Goal: Information Seeking & Learning: Learn about a topic

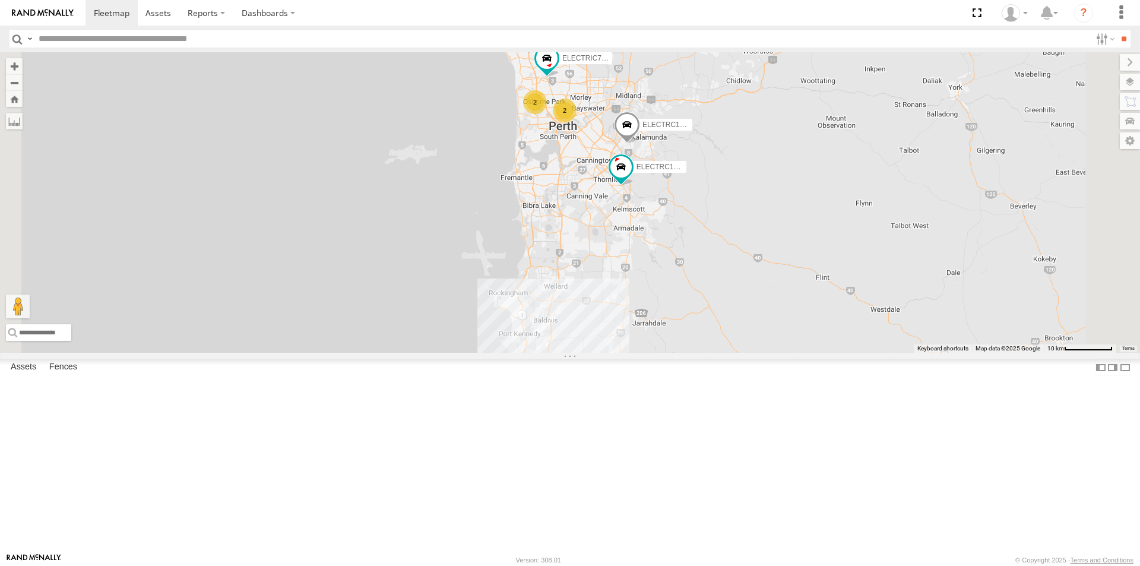
click at [0, 0] on div "ELECTRC14 - Spare" at bounding box center [0, 0] width 0 height 0
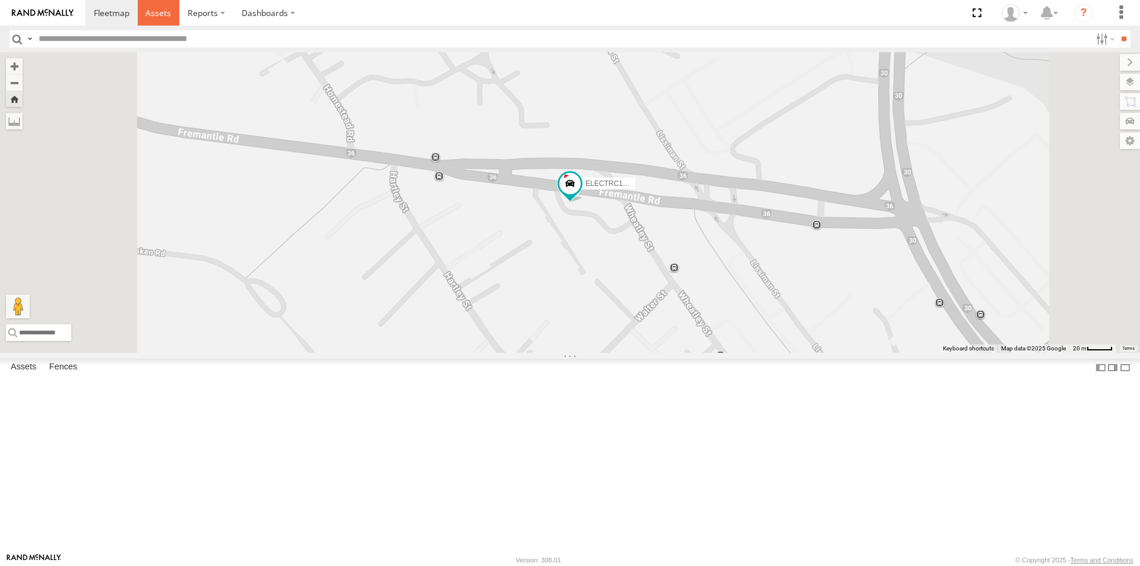
click at [166, 10] on span at bounding box center [159, 12] width 26 height 11
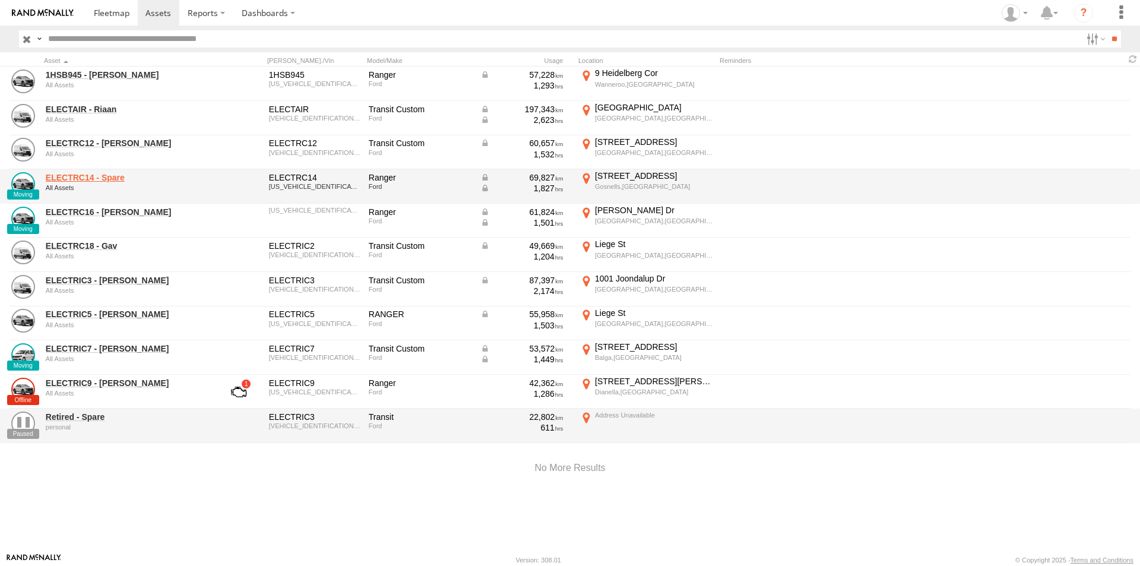
click at [109, 173] on link "ELECTRC14 - Spare" at bounding box center [127, 177] width 163 height 11
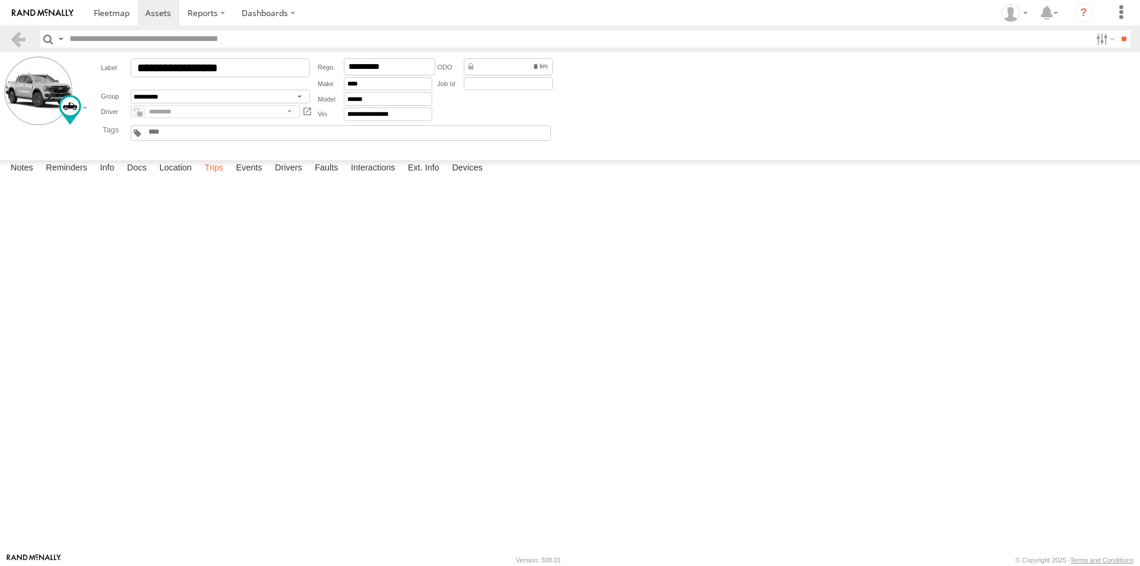
click at [222, 177] on label "Trips" at bounding box center [213, 168] width 31 height 17
click at [249, 177] on label "Events" at bounding box center [249, 168] width 38 height 17
click at [214, 177] on label "Trips" at bounding box center [213, 168] width 31 height 17
click at [0, 0] on label "28 George St Gosnells,WA -32.06761 115.98239" at bounding box center [0, 0] width 0 height 0
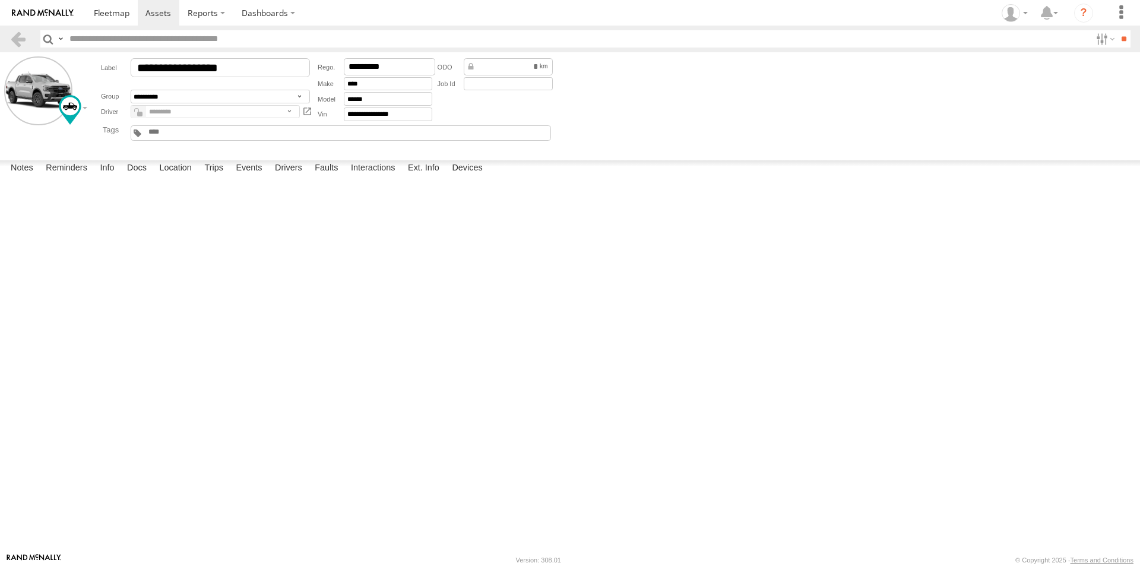
click at [0, 0] on button "Satellite" at bounding box center [0, 0] width 0 height 0
drag, startPoint x: 482, startPoint y: 258, endPoint x: 463, endPoint y: 448, distance: 191.7
click at [0, 0] on div at bounding box center [0, 0] width 0 height 0
drag, startPoint x: 71, startPoint y: 219, endPoint x: 514, endPoint y: 282, distance: 447.5
click at [0, 0] on div "To activate drag with keyboard, press Alt + Enter. Once in keyboard drag state,…" at bounding box center [0, 0] width 0 height 0
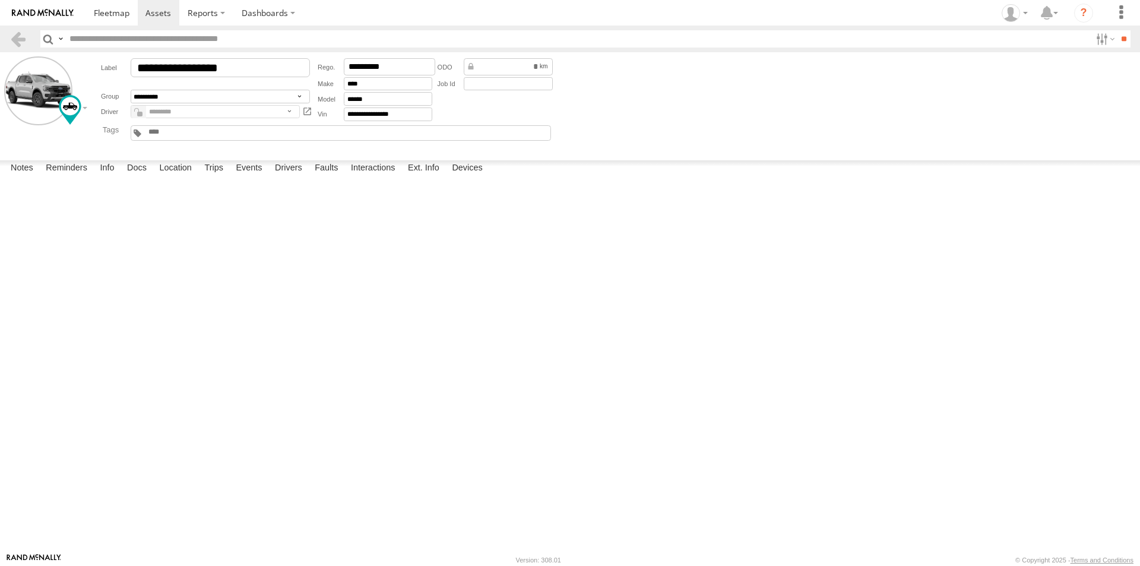
click at [0, 0] on label "×" at bounding box center [0, 0] width 0 height 0
click at [248, 177] on label "Events" at bounding box center [249, 168] width 38 height 17
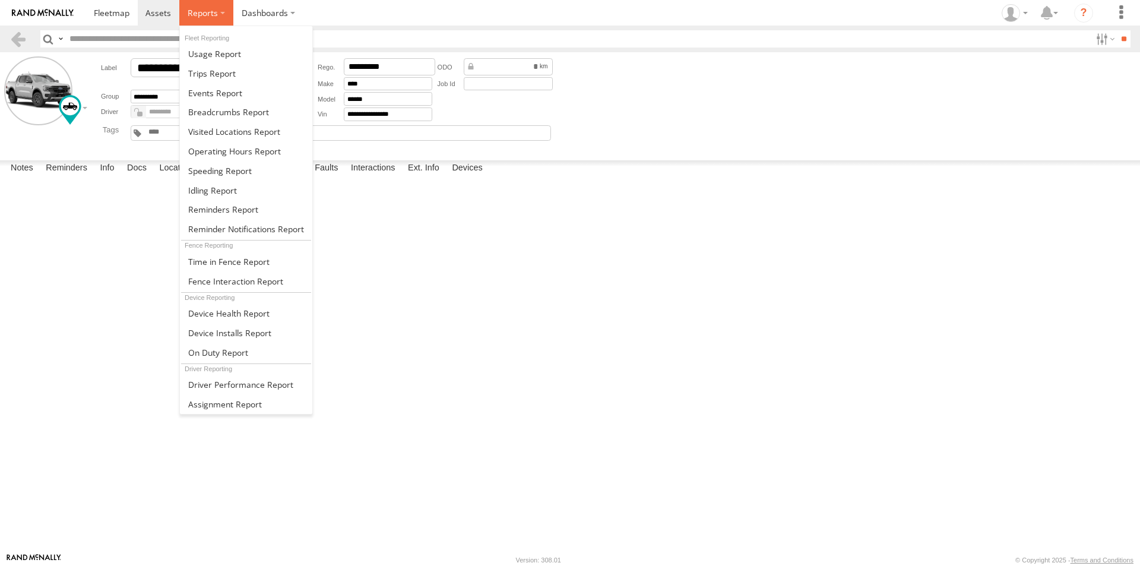
click at [197, 18] on span at bounding box center [203, 12] width 30 height 11
click at [213, 106] on span at bounding box center [228, 111] width 81 height 11
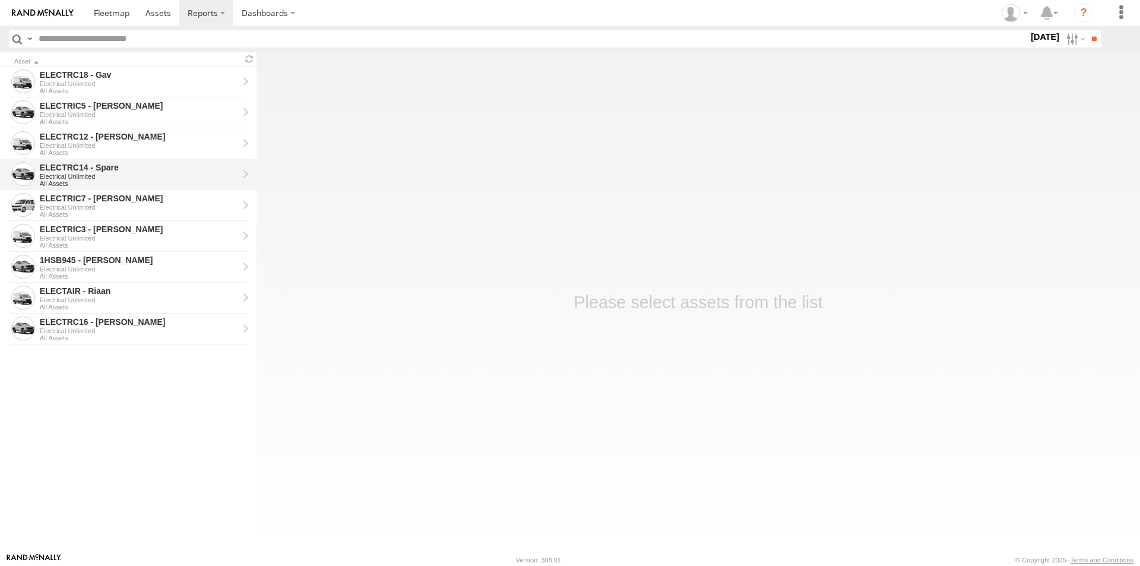
click at [54, 167] on div "ELECTRC14 - Spare" at bounding box center [139, 167] width 198 height 11
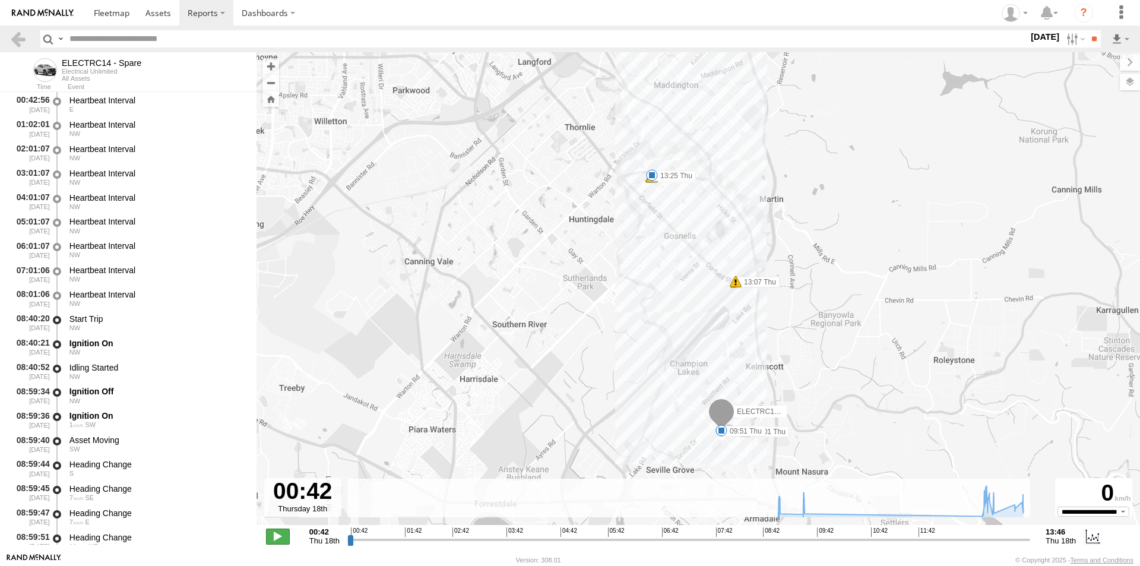
click at [276, 538] on span at bounding box center [278, 536] width 24 height 15
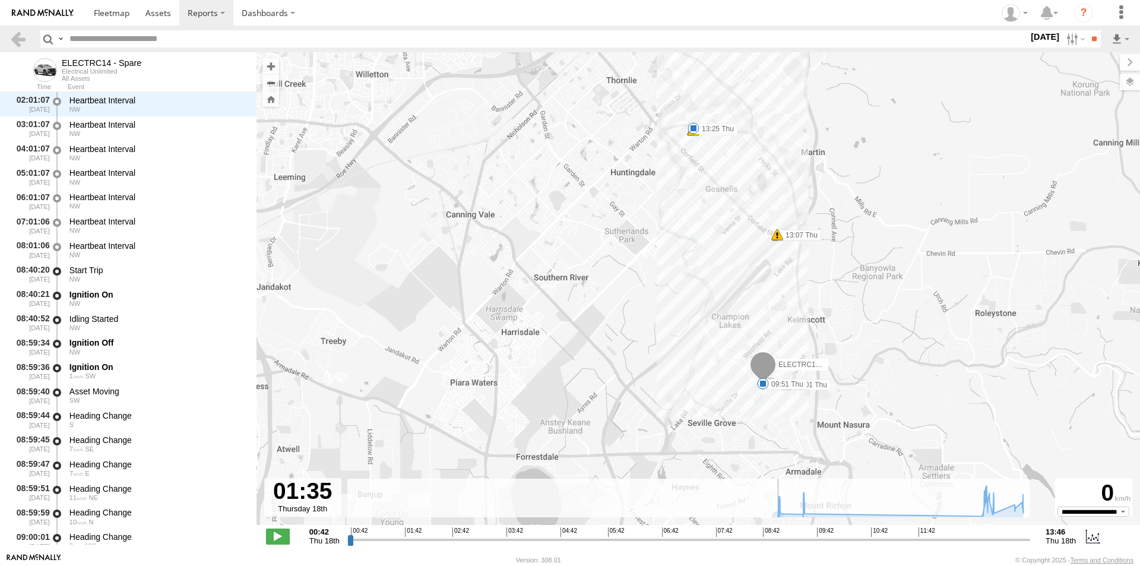
drag, startPoint x: 823, startPoint y: 359, endPoint x: 583, endPoint y: 346, distance: 240.3
click at [583, 346] on div "ELECTRC14 - Spare 08:59 Thu 09:01 Thu 09:51 Thu 13:06 Thu 13:07 Thu 13:12 Thu 1…" at bounding box center [699, 294] width 884 height 485
drag, startPoint x: 399, startPoint y: 542, endPoint x: 775, endPoint y: 543, distance: 376.0
click at [775, 543] on input "range" at bounding box center [688, 539] width 683 height 11
click at [395, 492] on rect at bounding box center [688, 498] width 683 height 39
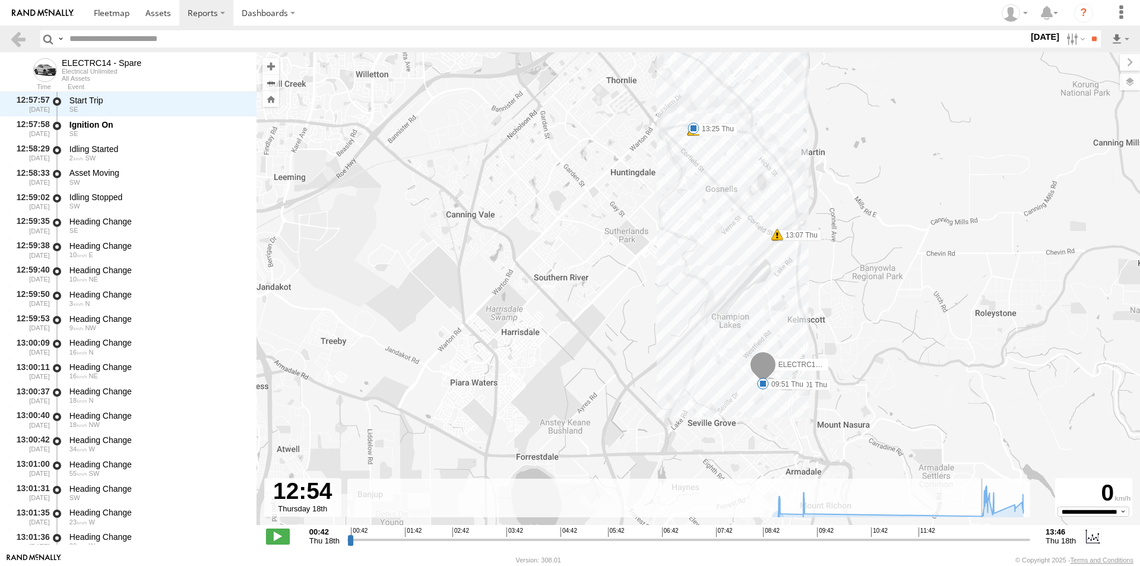
drag, startPoint x: 821, startPoint y: 539, endPoint x: 981, endPoint y: 528, distance: 160.2
click at [981, 534] on input "range" at bounding box center [688, 539] width 683 height 11
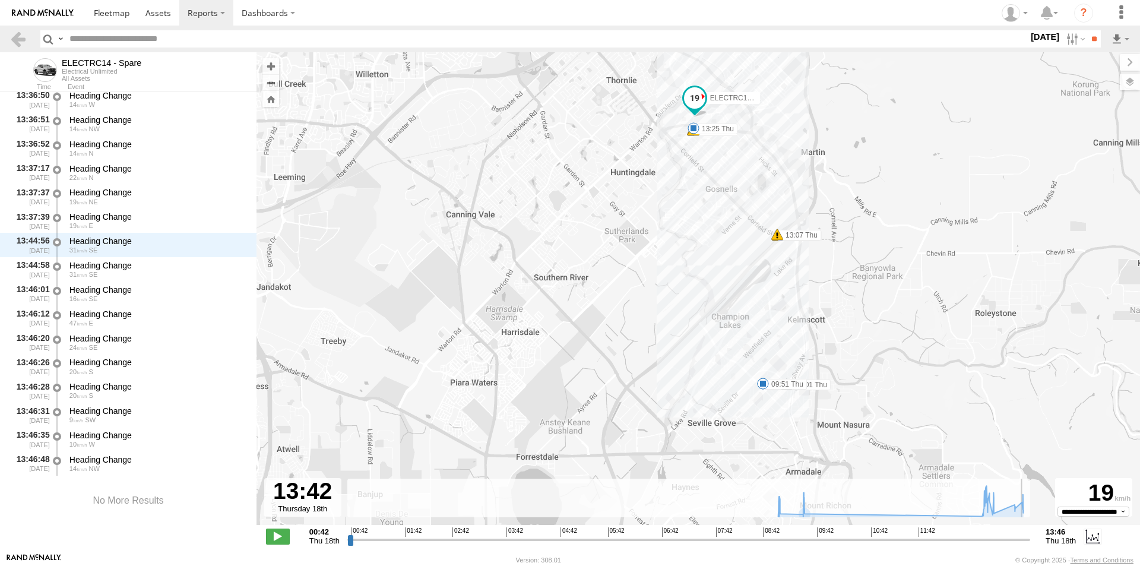
click at [762, 384] on span at bounding box center [763, 384] width 12 height 12
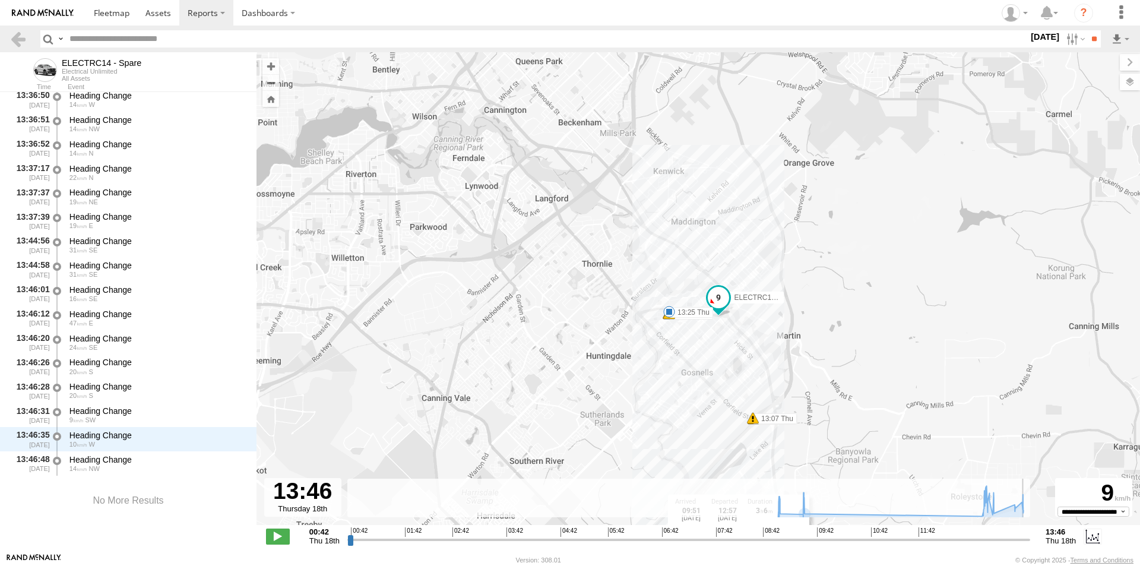
scroll to position [2626, 0]
type input "**********"
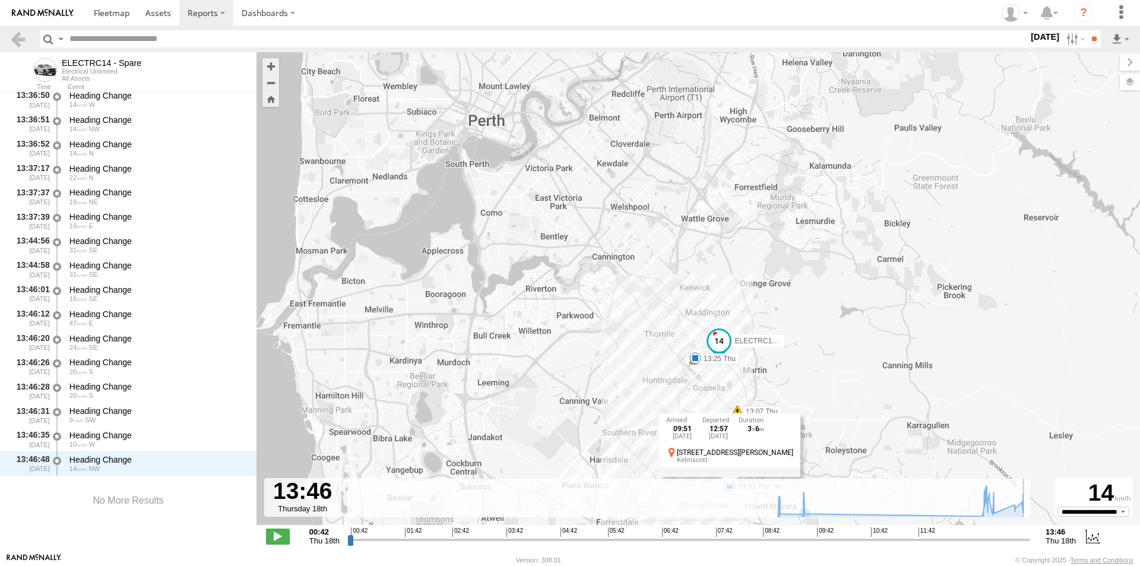
click at [668, 454] on div "56 Owen Rd Kelmscott" at bounding box center [729, 455] width 127 height 17
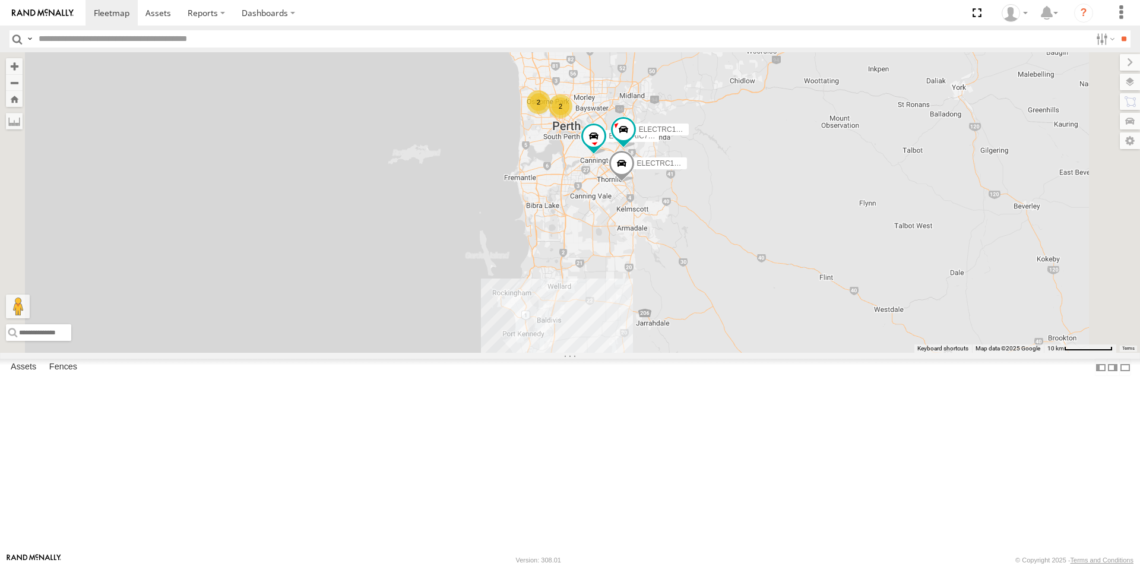
click at [0, 0] on div "ELECTRC14 - Spare" at bounding box center [0, 0] width 0 height 0
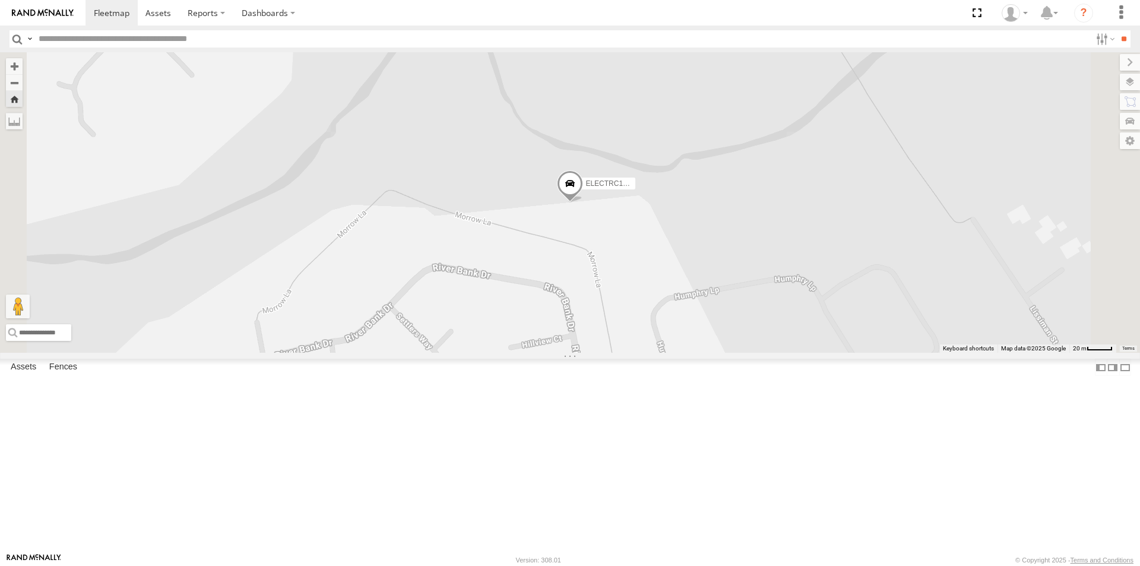
click at [0, 0] on span at bounding box center [0, 0] width 0 height 0
click at [30, 318] on button "Drag Pegman onto the map to open Street View" at bounding box center [18, 307] width 24 height 24
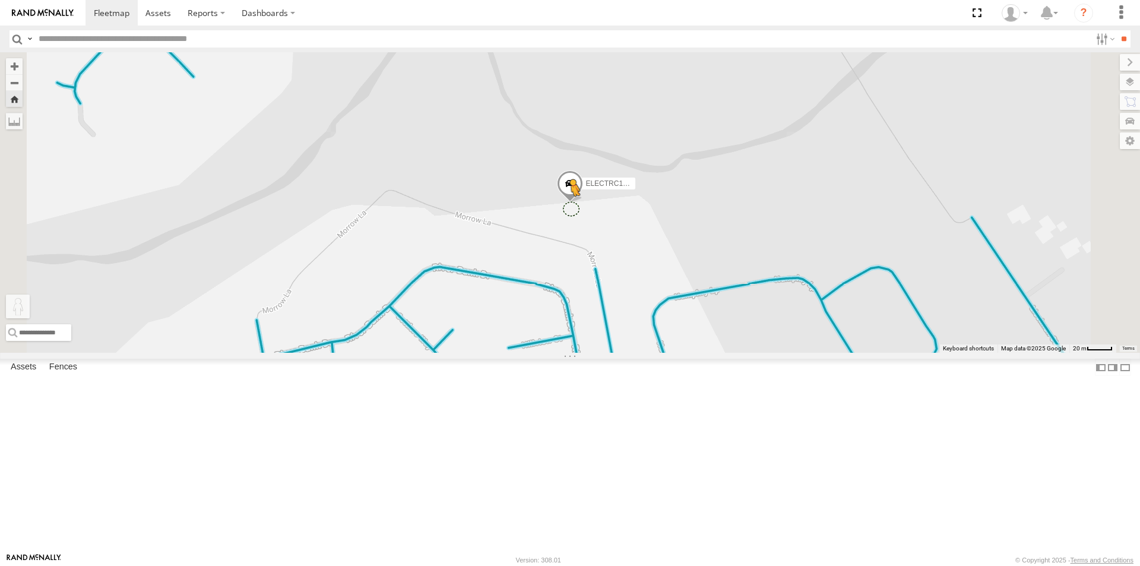
drag, startPoint x: 315, startPoint y: 510, endPoint x: 720, endPoint y: 308, distance: 452.1
click at [720, 308] on div "ELECTRC14 - Spare To activate drag with keyboard, press Alt + Enter. Once in ke…" at bounding box center [570, 202] width 1140 height 301
drag, startPoint x: 320, startPoint y: 505, endPoint x: 719, endPoint y: 302, distance: 448.4
click at [719, 302] on div "ELECTRC14 - Spare To activate drag with keyboard, press Alt + Enter. Once in ke…" at bounding box center [570, 202] width 1140 height 301
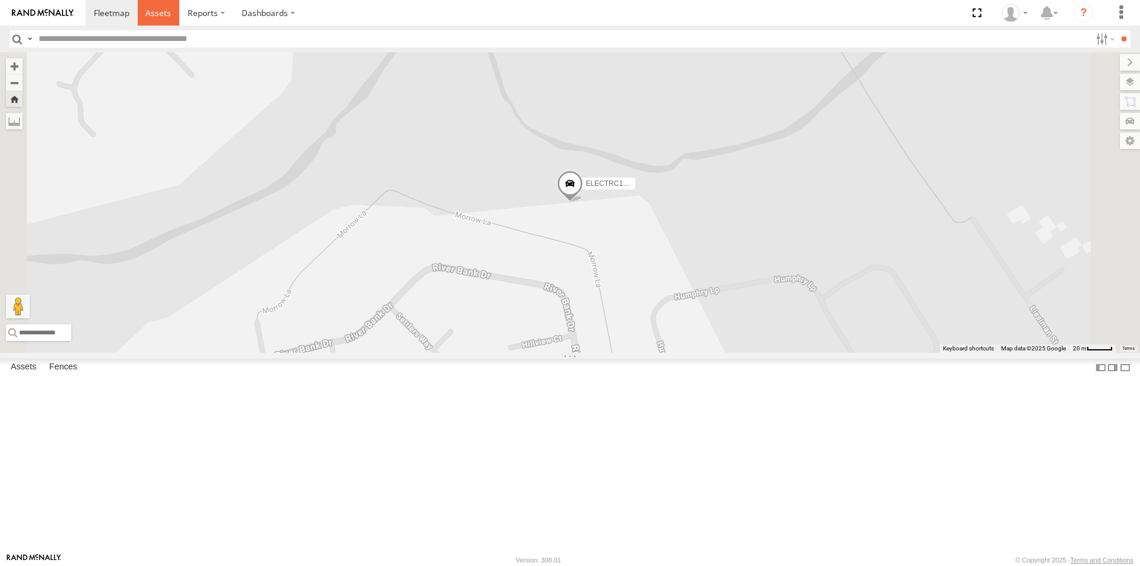
click at [153, 17] on span at bounding box center [159, 12] width 26 height 11
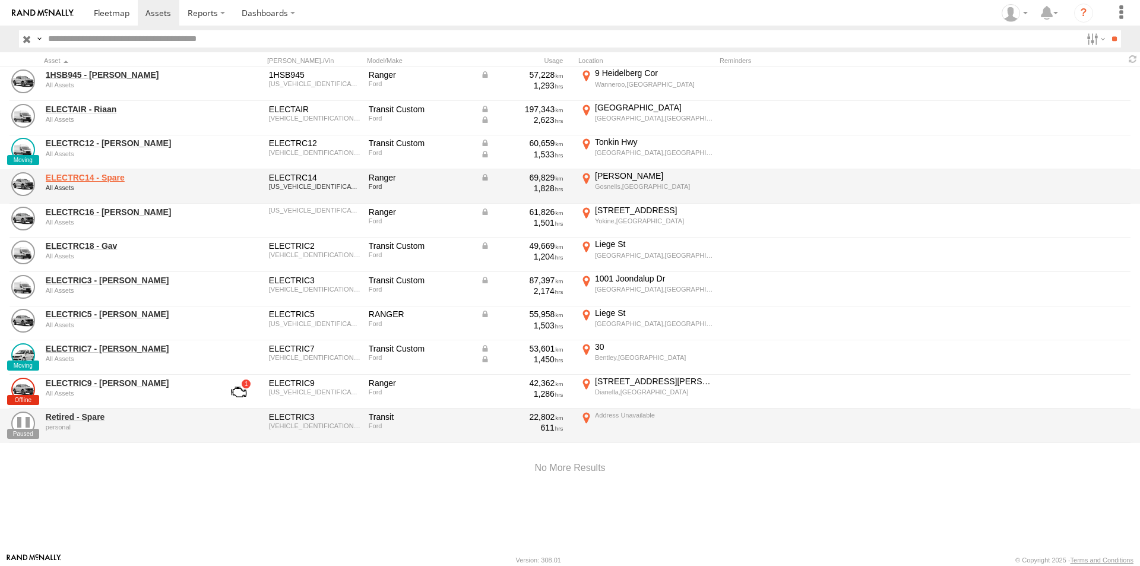
click at [107, 178] on link "ELECTRC14 - Spare" at bounding box center [127, 177] width 163 height 11
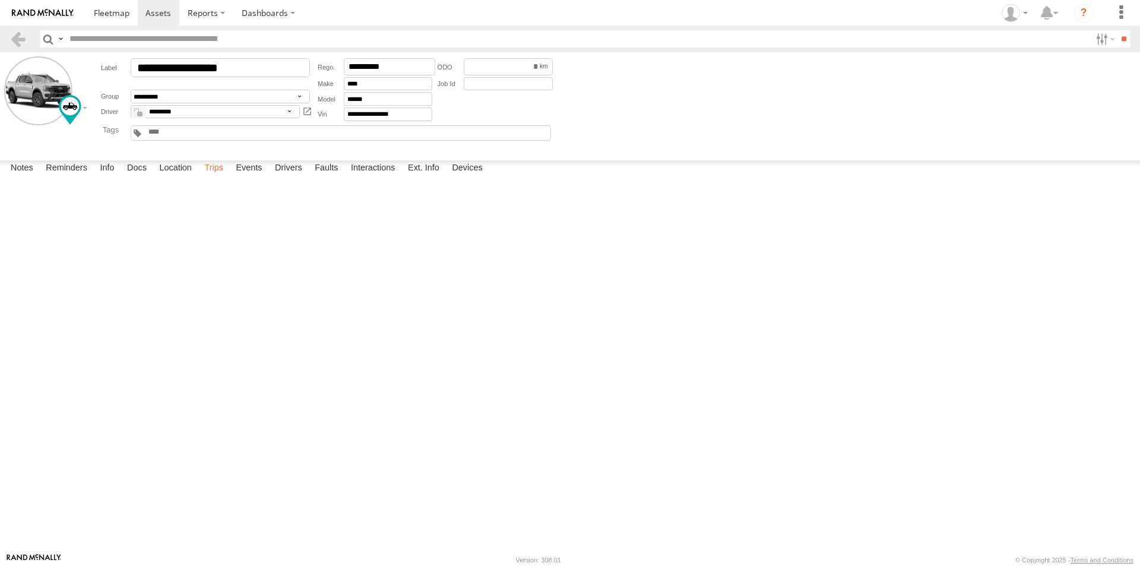
click at [217, 177] on label "Trips" at bounding box center [213, 168] width 31 height 17
click at [0, 0] on div "[PERSON_NAME]" at bounding box center [0, 0] width 0 height 0
click at [0, 0] on button "Satellite" at bounding box center [0, 0] width 0 height 0
drag, startPoint x: 77, startPoint y: 214, endPoint x: 550, endPoint y: 301, distance: 481.3
click at [0, 0] on div "To activate drag with keyboard, press Alt + Enter. Once in keyboard drag state,…" at bounding box center [0, 0] width 0 height 0
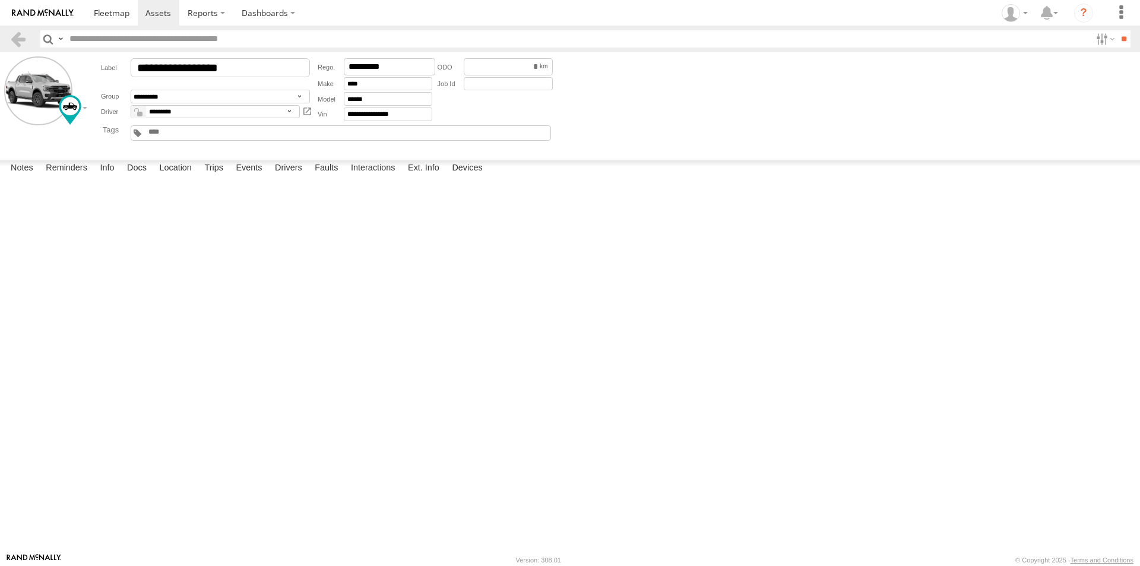
click at [0, 0] on label "×" at bounding box center [0, 0] width 0 height 0
click at [249, 177] on label "Events" at bounding box center [249, 168] width 38 height 17
click at [0, 0] on label "Morrow Ln Gosnells,WA -32.06217 115.98895" at bounding box center [0, 0] width 0 height 0
click at [0, 0] on label "×" at bounding box center [0, 0] width 0 height 0
click at [214, 177] on label "Trips" at bounding box center [213, 168] width 31 height 17
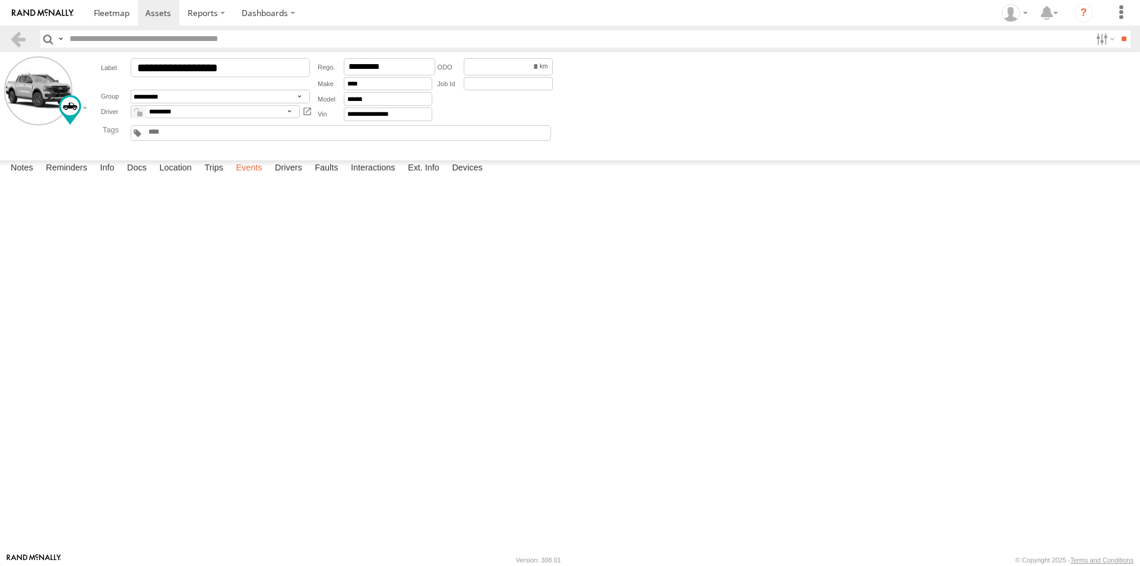
click at [258, 177] on label "Events" at bounding box center [249, 168] width 38 height 17
click at [214, 177] on label "Trips" at bounding box center [213, 168] width 31 height 17
click at [0, 0] on div "63/100" at bounding box center [0, 0] width 0 height 0
click at [108, 11] on span at bounding box center [112, 12] width 36 height 11
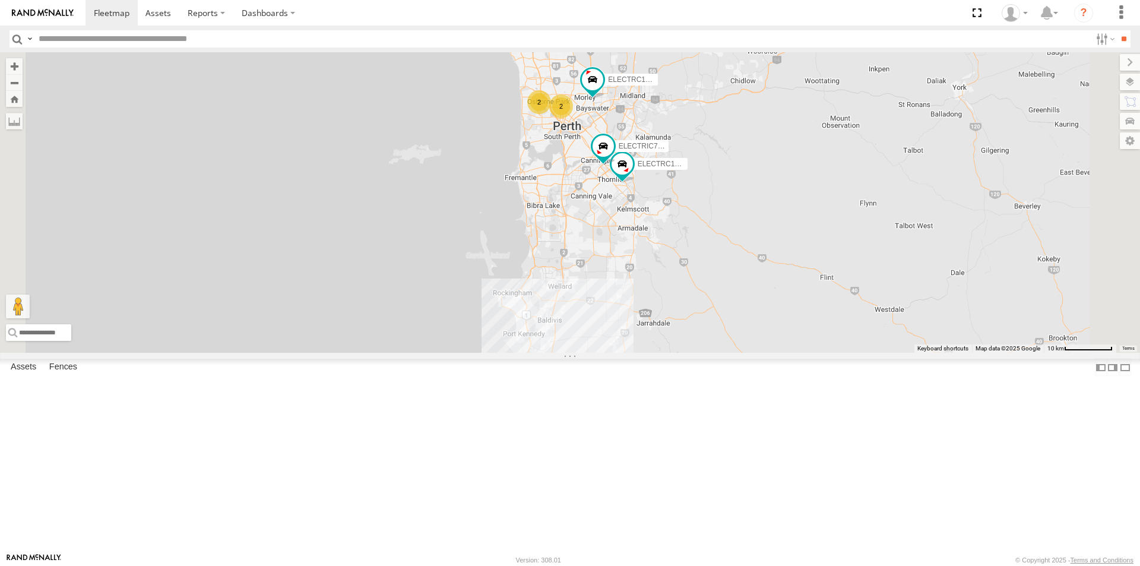
click at [0, 0] on div "ELECTAIR - Riaan" at bounding box center [0, 0] width 0 height 0
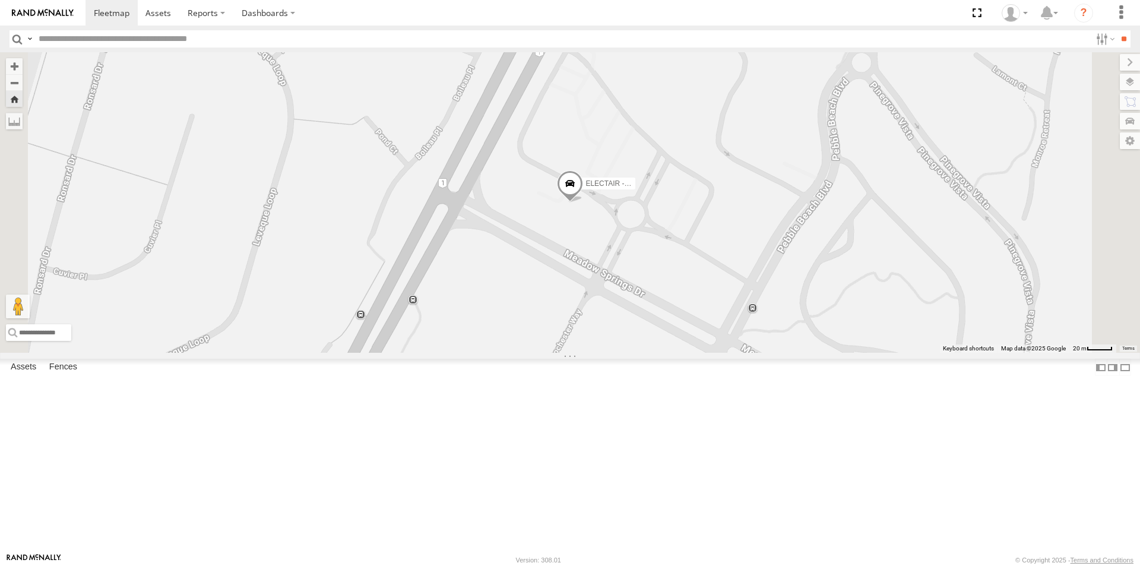
click at [0, 0] on span at bounding box center [0, 0] width 0 height 0
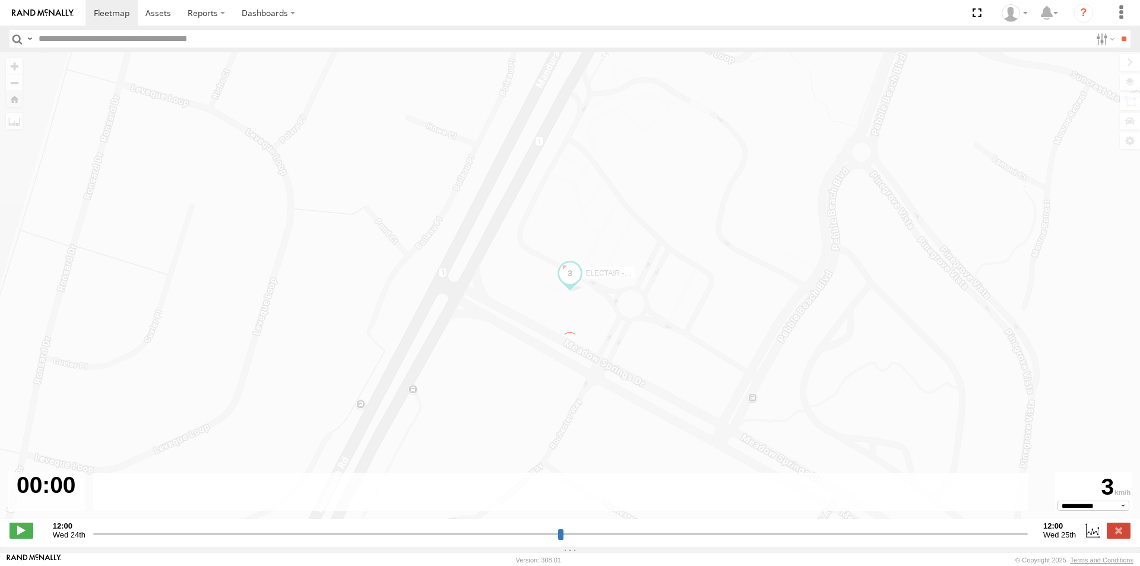
type input "**********"
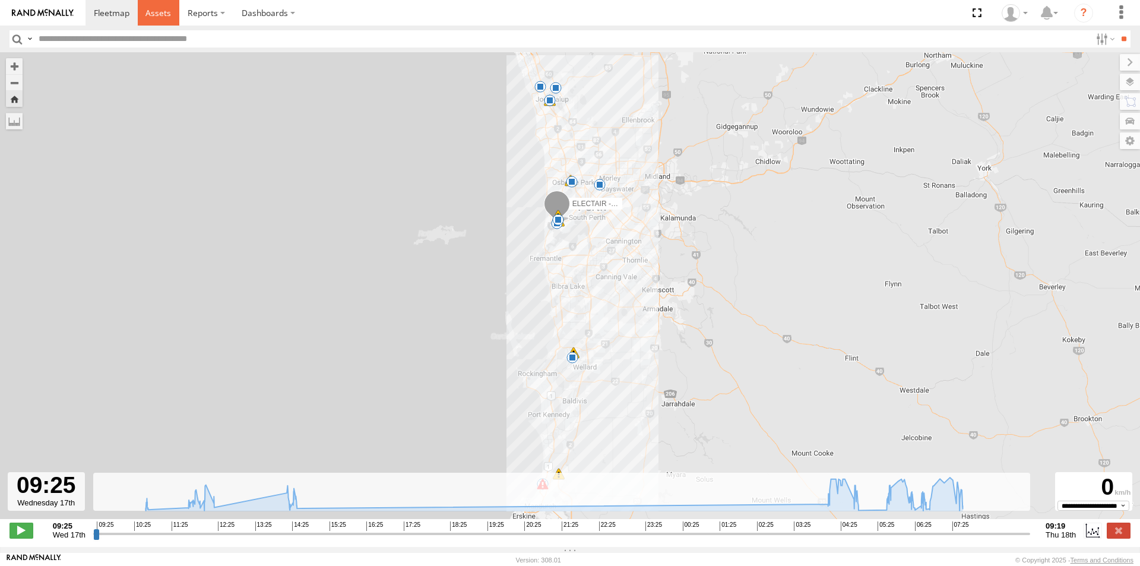
click at [159, 8] on span at bounding box center [159, 12] width 26 height 11
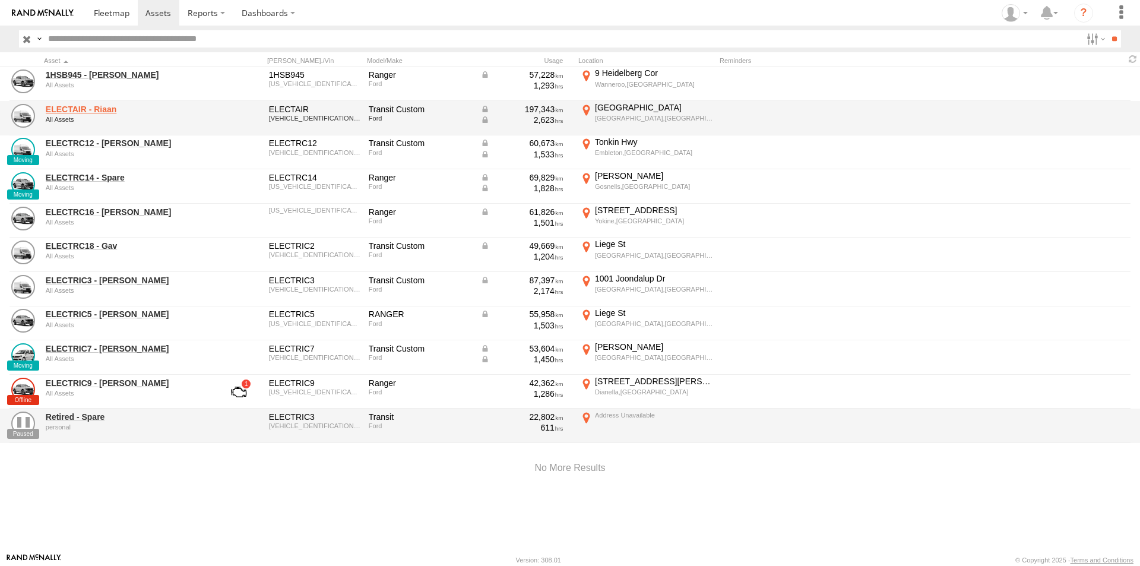
click at [110, 106] on link "ELECTAIR - Riaan" at bounding box center [127, 109] width 163 height 11
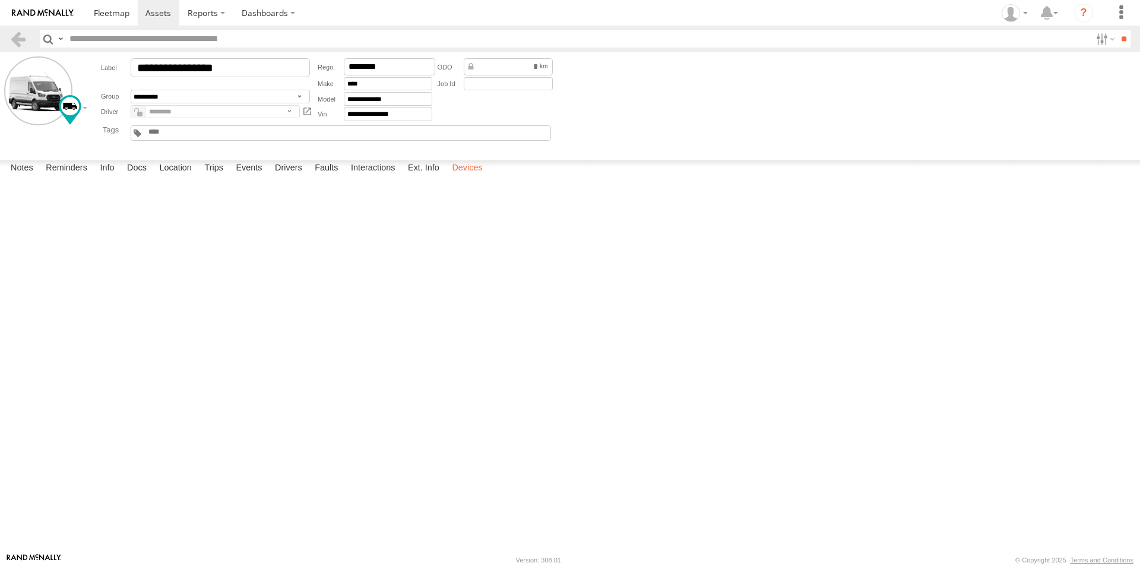
click at [476, 177] on label "Devices" at bounding box center [467, 168] width 42 height 17
click at [0, 0] on span at bounding box center [0, 0] width 0 height 0
click at [0, 0] on div "Electrical Unlimited" at bounding box center [0, 0] width 0 height 0
click at [0, 0] on div "Online" at bounding box center [0, 0] width 0 height 0
click at [0, 0] on div "14:01 09/08/2022" at bounding box center [0, 0] width 0 height 0
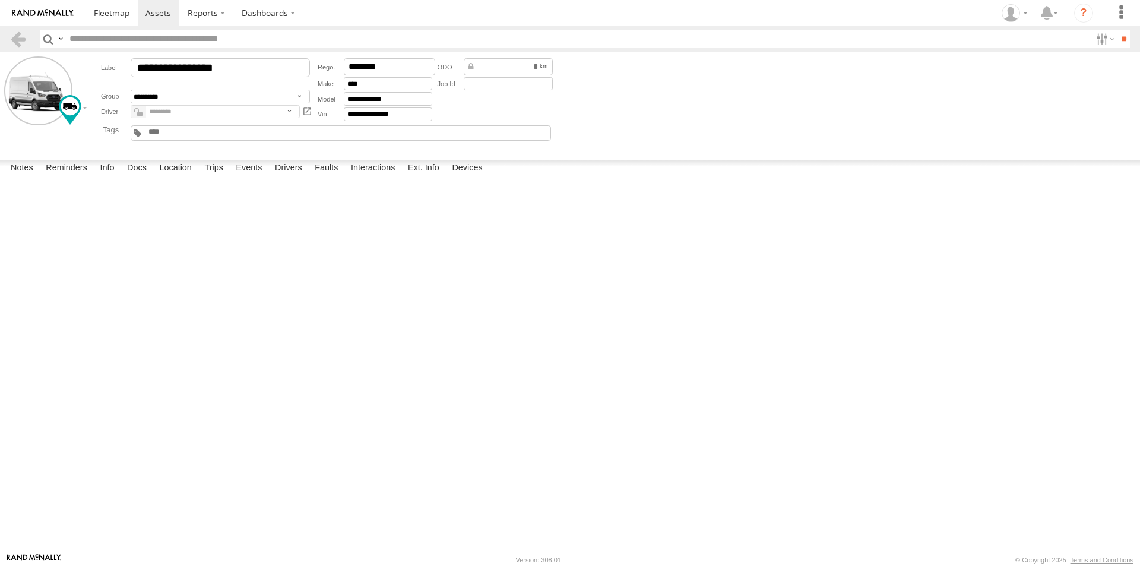
click at [0, 0] on span at bounding box center [0, 0] width 0 height 0
click at [0, 0] on div at bounding box center [0, 0] width 0 height 0
click at [0, 0] on span at bounding box center [0, 0] width 0 height 0
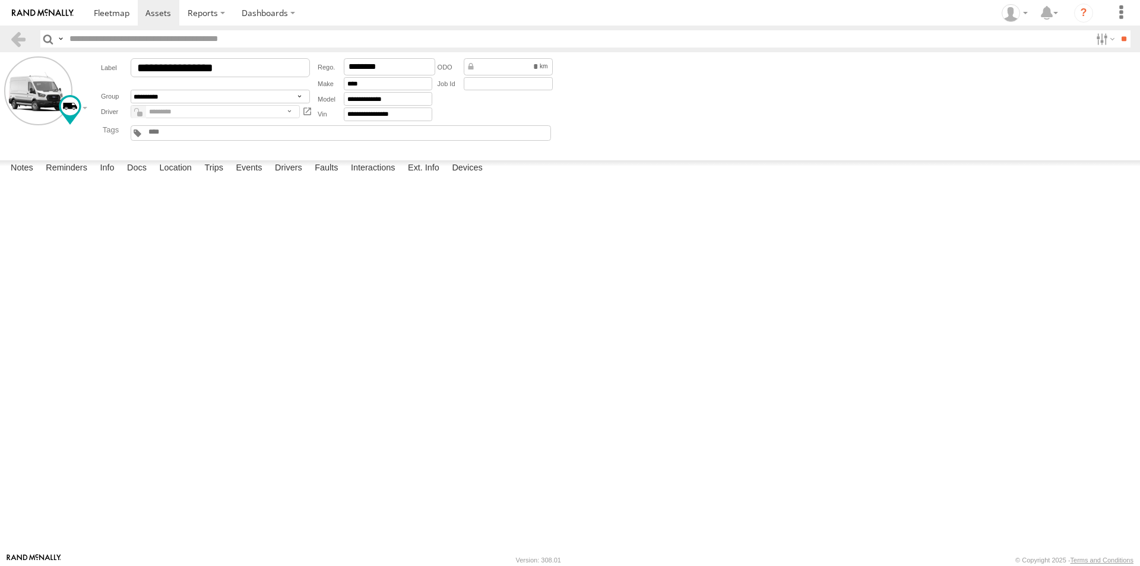
click at [0, 0] on span at bounding box center [0, 0] width 0 height 0
drag, startPoint x: 67, startPoint y: 209, endPoint x: 46, endPoint y: 280, distance: 73.7
click at [0, 0] on div "Active Devices 353635119798938 Electrical Unlimited Online Plug N Play 4.50 14:…" at bounding box center [0, 0] width 0 height 0
click at [0, 0] on span at bounding box center [0, 0] width 0 height 0
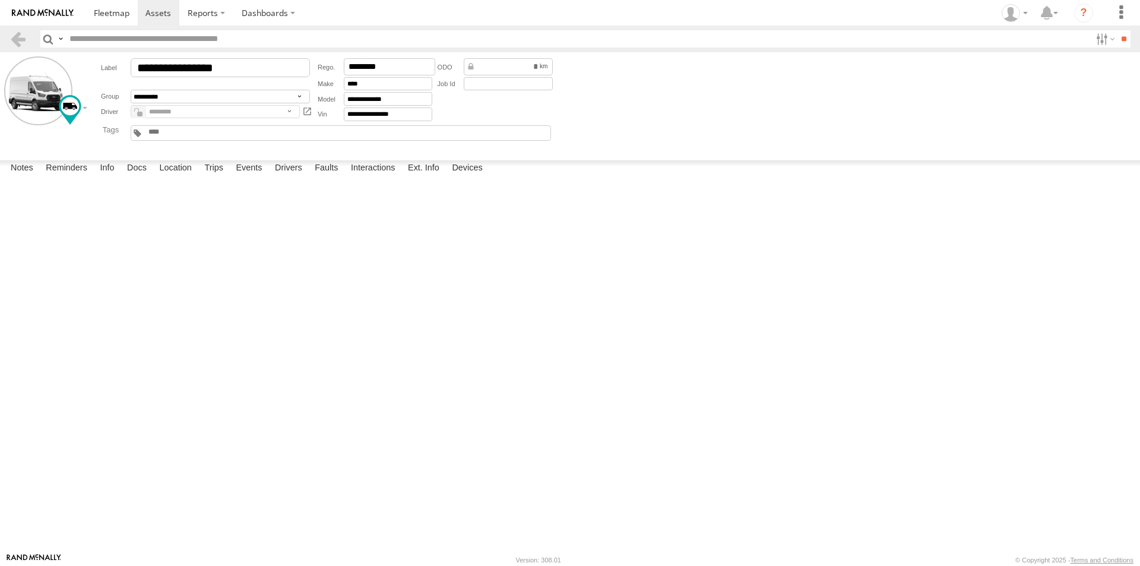
drag, startPoint x: 23, startPoint y: 218, endPoint x: 476, endPoint y: 392, distance: 485.5
click at [0, 0] on div "Active Devices 353635119798938 Electrical Unlimited Online Plug N Play 4.50 14:…" at bounding box center [0, 0] width 0 height 0
click at [0, 0] on div "Plug N Play" at bounding box center [0, 0] width 0 height 0
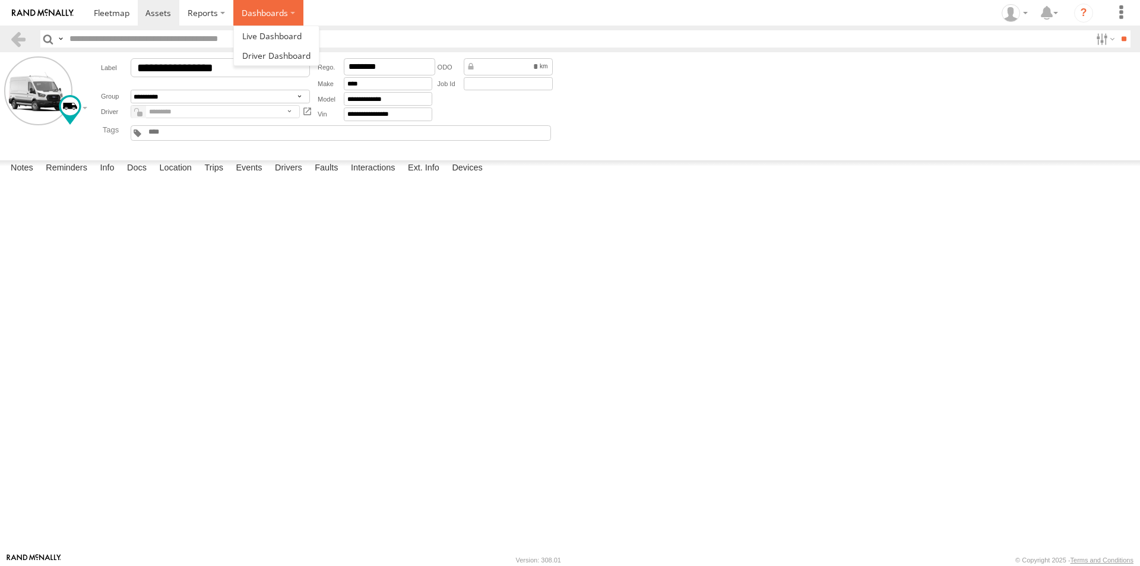
click at [270, 17] on label "Dashboards" at bounding box center [268, 13] width 70 height 26
click at [271, 33] on span at bounding box center [271, 35] width 59 height 11
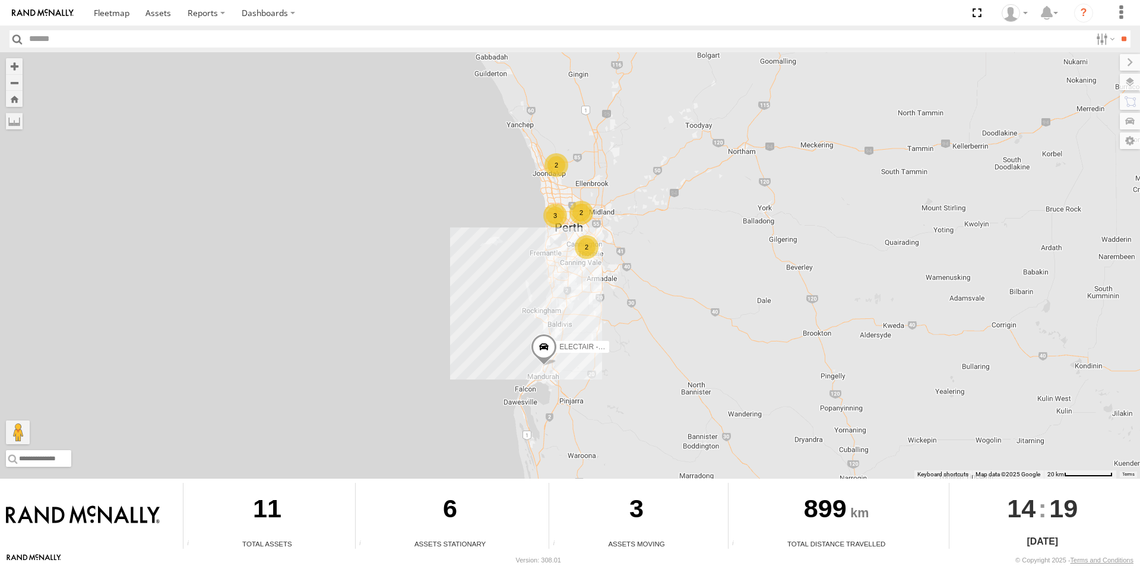
click at [543, 345] on span at bounding box center [544, 350] width 26 height 32
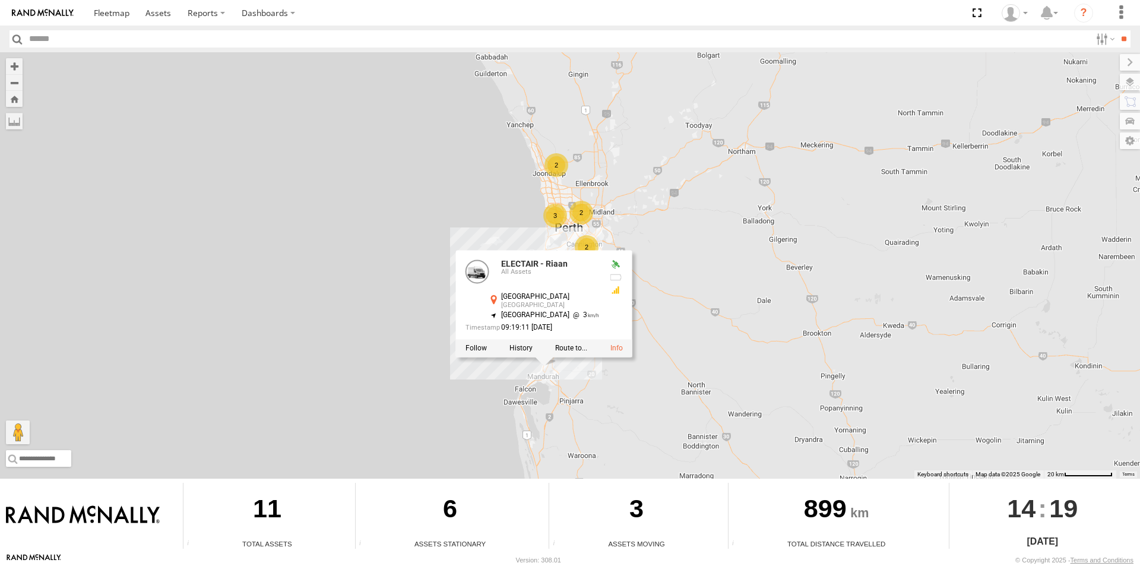
click at [605, 354] on div at bounding box center [544, 348] width 176 height 18
click at [612, 353] on div at bounding box center [544, 348] width 176 height 18
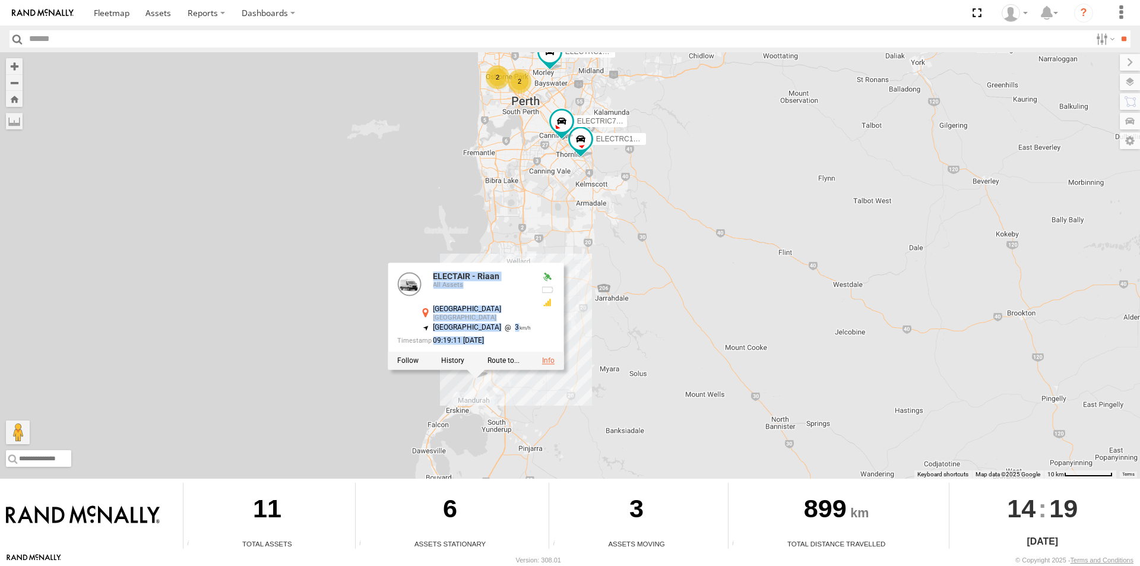
click at [542, 359] on link at bounding box center [548, 360] width 12 height 8
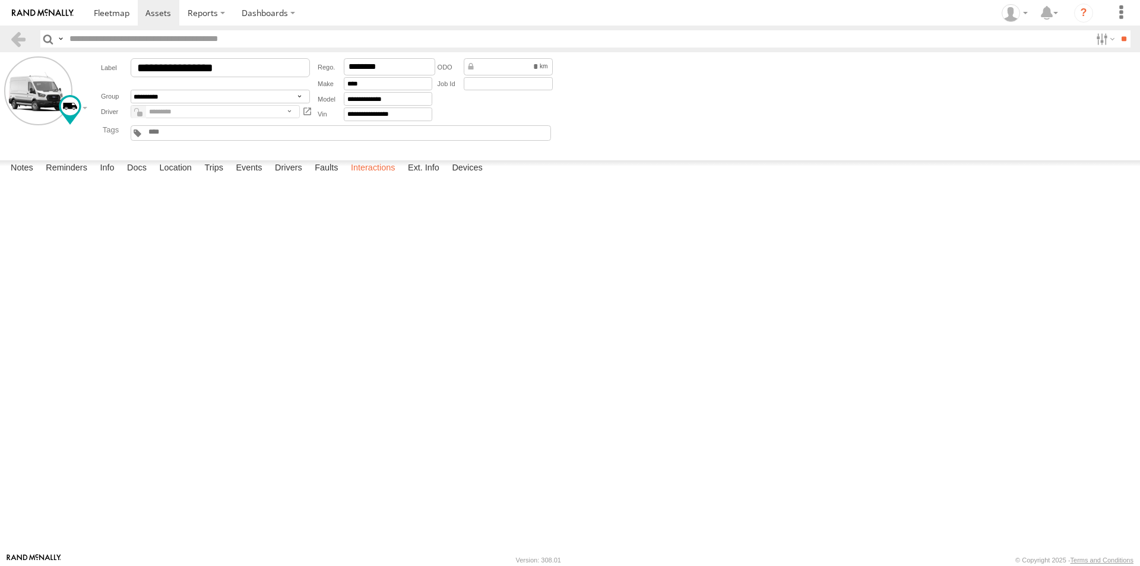
click at [375, 177] on label "Interactions" at bounding box center [373, 168] width 56 height 17
click at [0, 0] on link "View Interaction Report" at bounding box center [0, 0] width 0 height 0
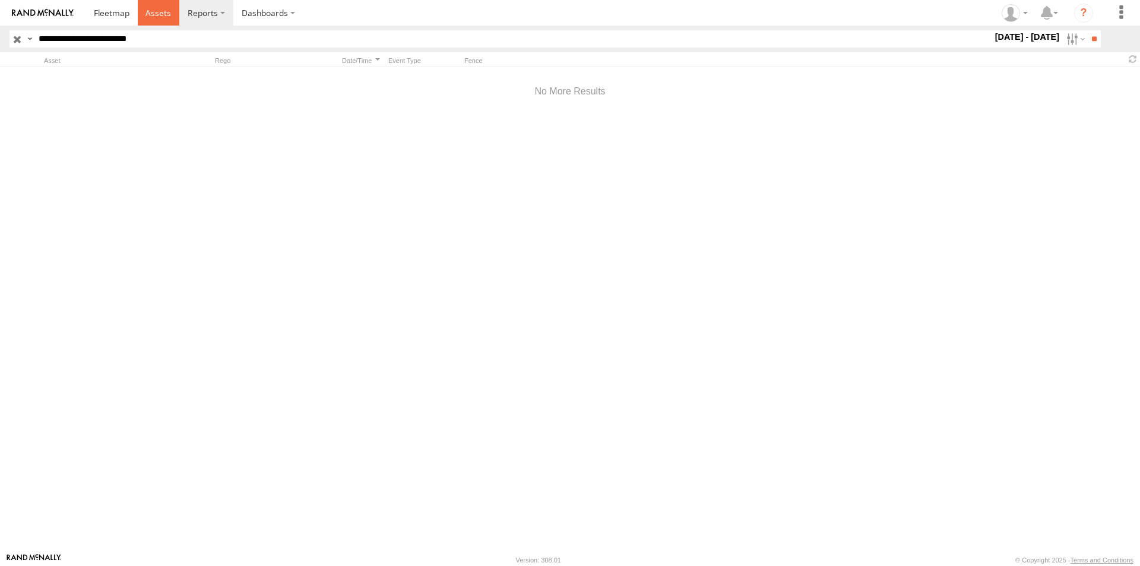
click at [153, 10] on span at bounding box center [159, 12] width 26 height 11
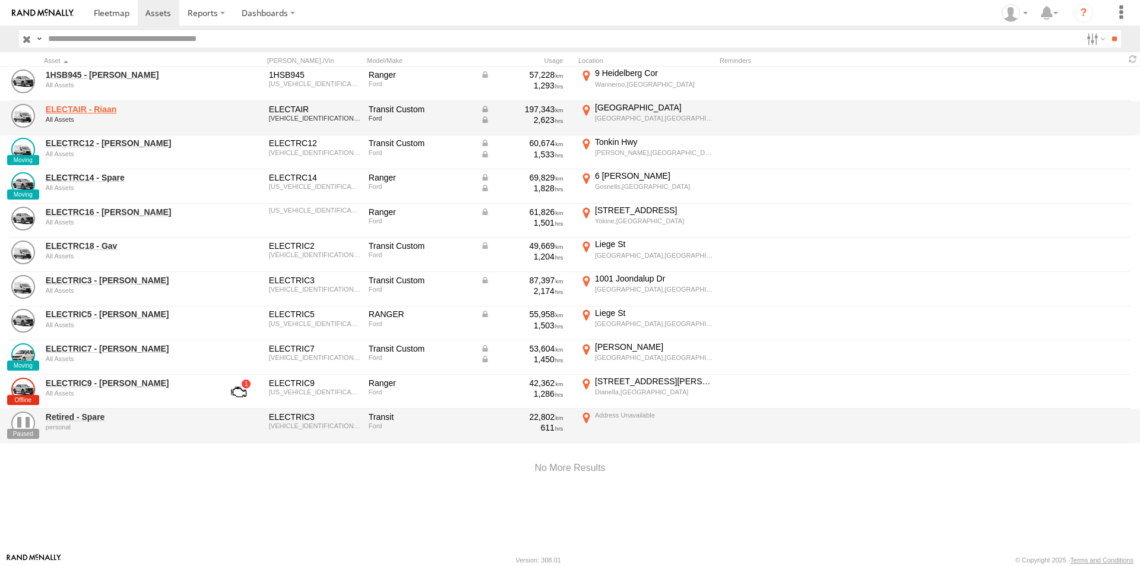
click at [71, 112] on link "ELECTAIR - Riaan" at bounding box center [127, 109] width 163 height 11
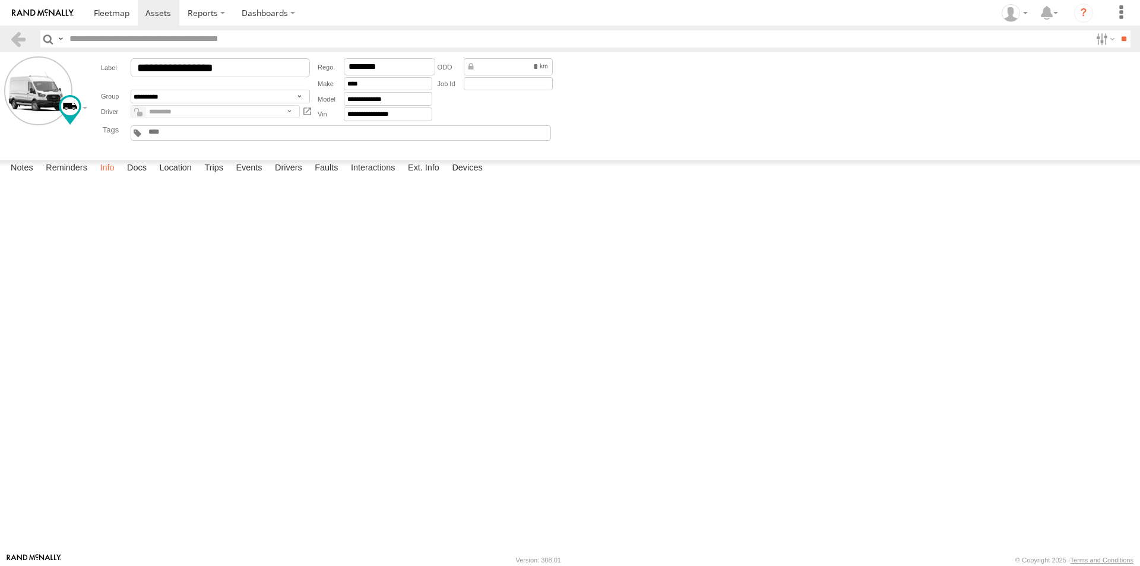
click at [106, 177] on label "Info" at bounding box center [107, 168] width 26 height 17
click at [138, 177] on label "Docs" at bounding box center [136, 168] width 31 height 17
click at [176, 177] on label "Location" at bounding box center [175, 168] width 45 height 17
click at [0, 0] on span at bounding box center [0, 0] width 0 height 0
click at [0, 0] on div at bounding box center [0, 0] width 0 height 0
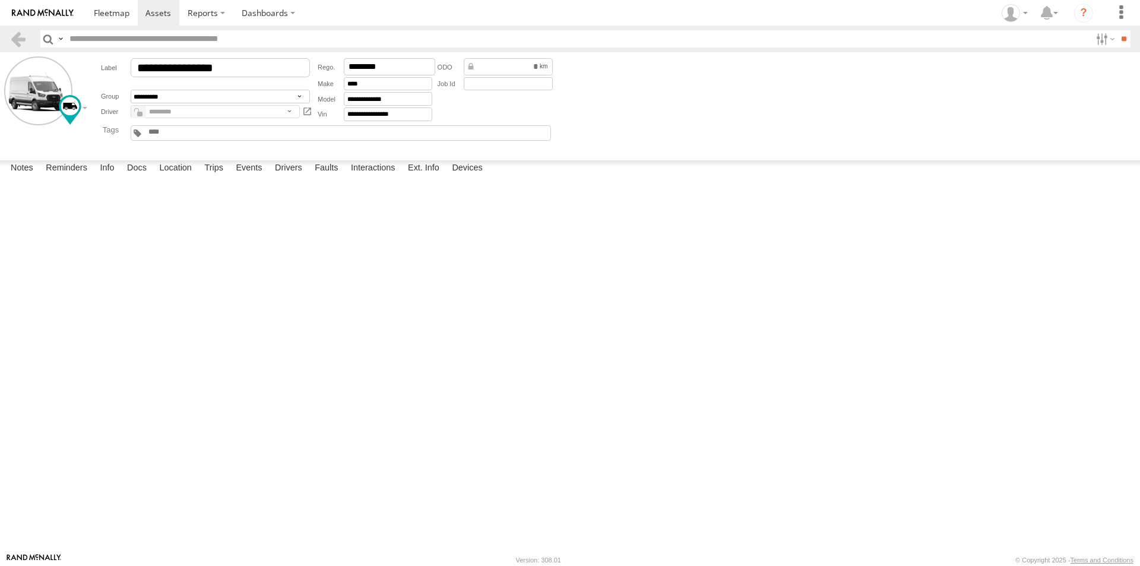
click at [0, 0] on label at bounding box center [0, 0] width 0 height 0
type input "**********"
click at [0, 0] on span at bounding box center [0, 0] width 0 height 0
click at [0, 0] on span "-32.49375" at bounding box center [0, 0] width 0 height 0
click at [0, 0] on span at bounding box center [0, 0] width 0 height 0
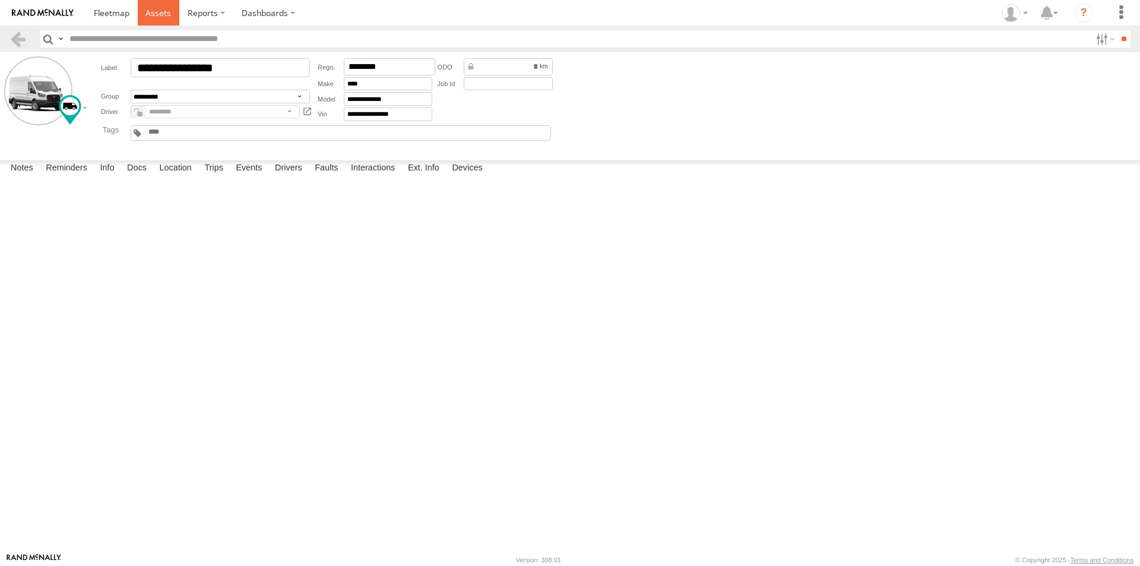
click at [148, 14] on span at bounding box center [159, 12] width 26 height 11
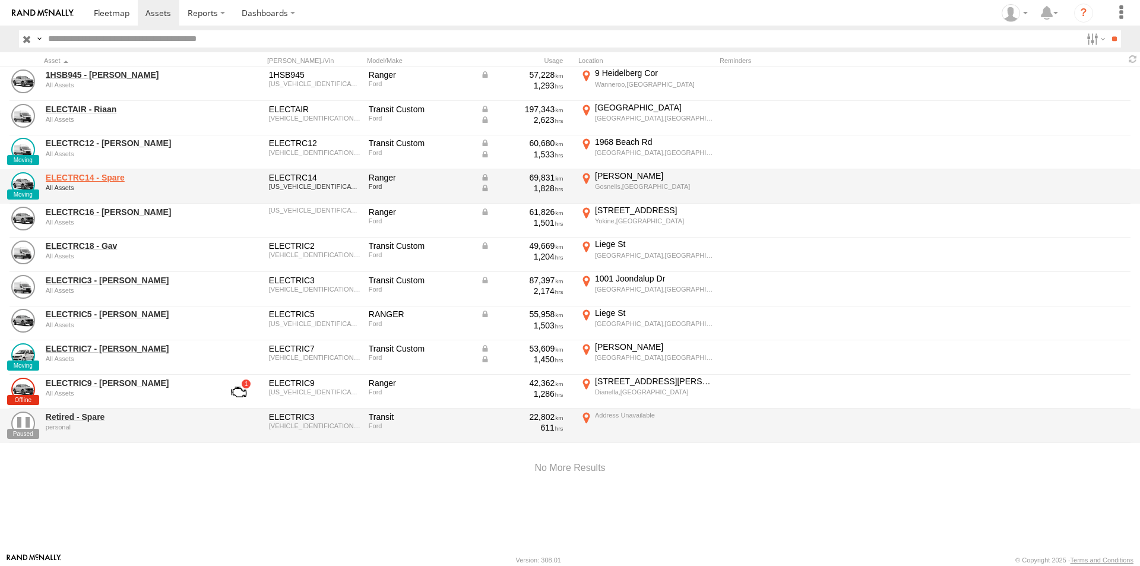
click at [97, 177] on link "ELECTRC14 - Spare" at bounding box center [127, 177] width 163 height 11
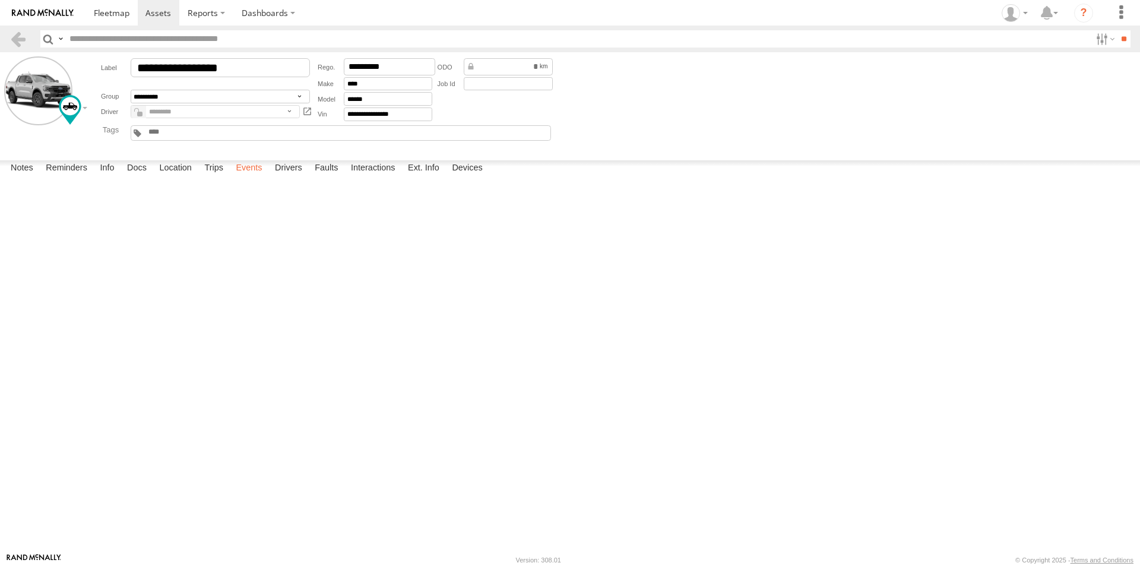
click at [249, 177] on label "Events" at bounding box center [249, 168] width 38 height 17
click at [209, 177] on label "Trips" at bounding box center [213, 168] width 31 height 17
click at [252, 177] on label "Events" at bounding box center [249, 168] width 38 height 17
click at [215, 177] on label "Trips" at bounding box center [213, 168] width 31 height 17
click at [108, 10] on span at bounding box center [112, 12] width 36 height 11
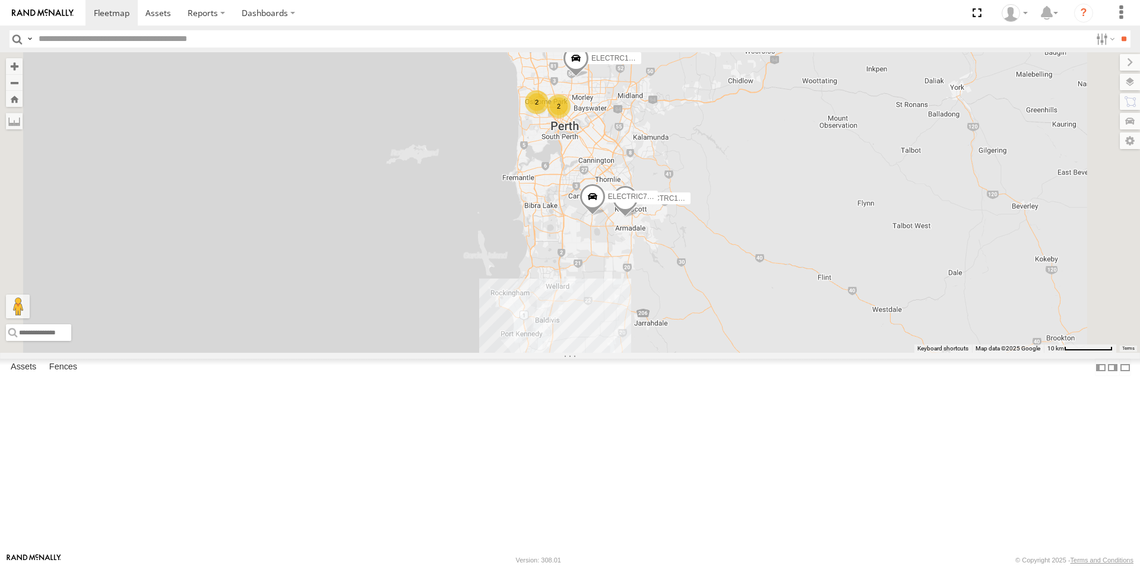
click at [0, 0] on div "ELECTRC14 - Spare" at bounding box center [0, 0] width 0 height 0
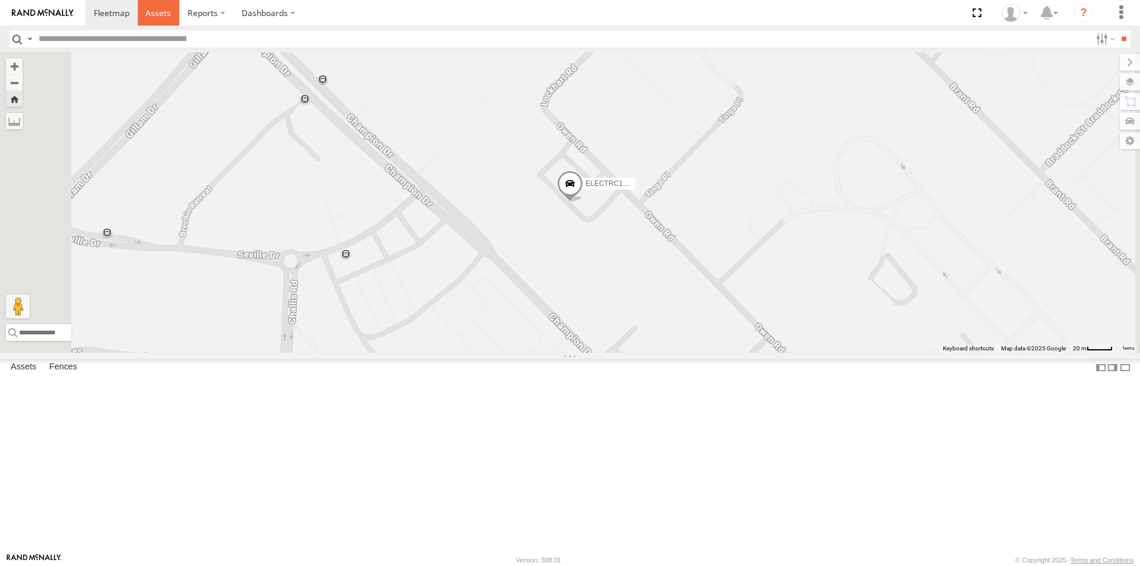
click at [157, 10] on span at bounding box center [159, 12] width 26 height 11
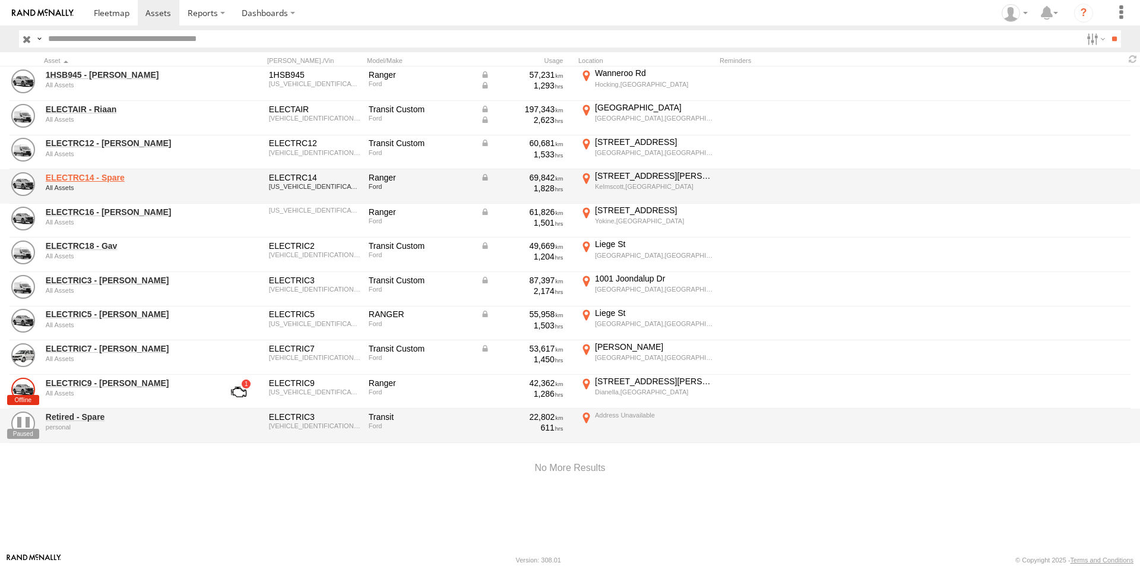
click at [116, 180] on link "ELECTRC14 - Spare" at bounding box center [127, 177] width 163 height 11
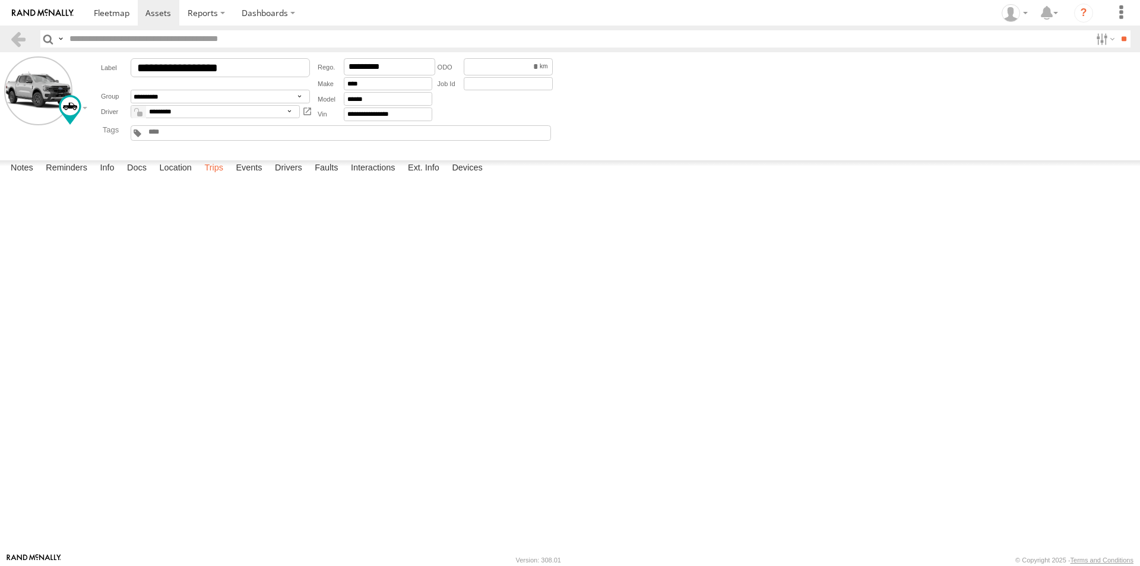
click at [217, 177] on label "Trips" at bounding box center [213, 168] width 31 height 17
click at [0, 0] on label "56 Owen Rd Kelmscott,WA -32.13015 116.00228" at bounding box center [0, 0] width 0 height 0
drag, startPoint x: 74, startPoint y: 211, endPoint x: 565, endPoint y: 320, distance: 503.7
click at [0, 0] on div "To activate drag with keyboard, press Alt + Enter. Once in keyboard drag state,…" at bounding box center [0, 0] width 0 height 0
click at [0, 0] on label "×" at bounding box center [0, 0] width 0 height 0
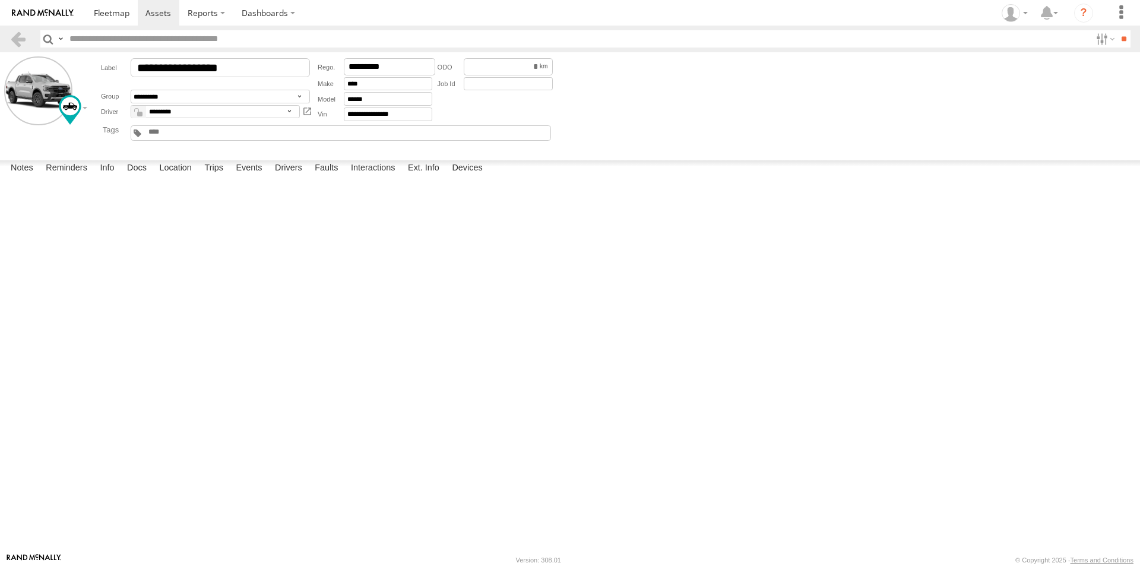
click at [0, 0] on label "56 Owen Rd Kelmscott,WA -32.13015 116.00228" at bounding box center [0, 0] width 0 height 0
click at [0, 0] on area at bounding box center [0, 0] width 0 height 0
click at [0, 0] on button "Satellite" at bounding box center [0, 0] width 0 height 0
drag, startPoint x: 590, startPoint y: 222, endPoint x: 586, endPoint y: 373, distance: 150.9
click at [0, 0] on div "Loading..." at bounding box center [0, 0] width 0 height 0
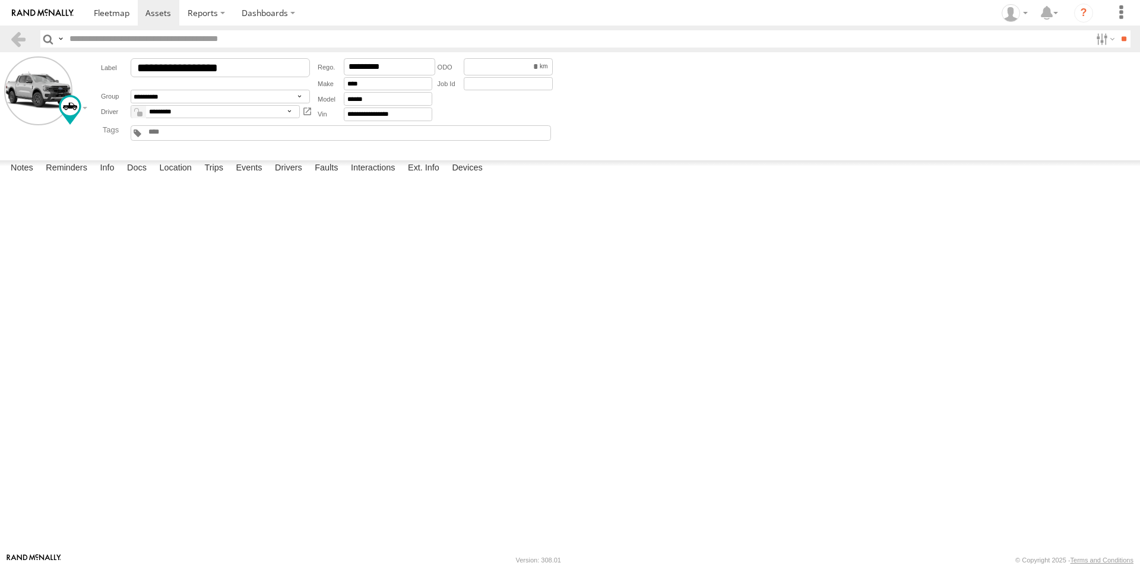
drag, startPoint x: 605, startPoint y: 250, endPoint x: 562, endPoint y: 367, distance: 124.8
click at [0, 0] on div "Loading..." at bounding box center [0, 0] width 0 height 0
click at [0, 0] on area at bounding box center [0, 0] width 0 height 0
drag, startPoint x: 78, startPoint y: 219, endPoint x: 596, endPoint y: 283, distance: 521.9
click at [0, 0] on div "Loading... Map Satellite Labels Keyboard shortcuts Map Data Map data ©2025 Goog…" at bounding box center [0, 0] width 0 height 0
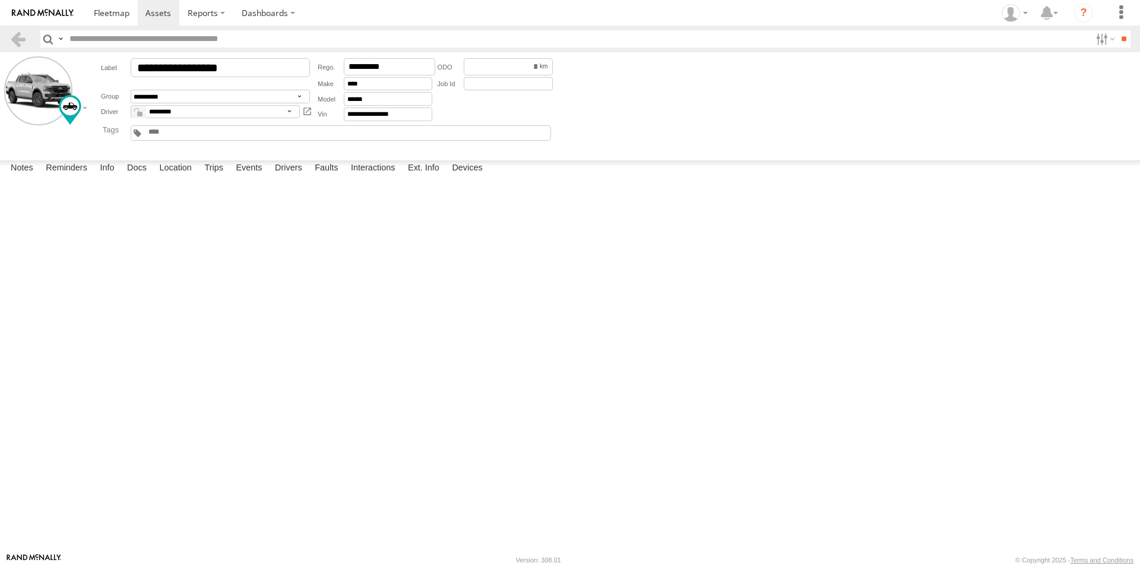
drag, startPoint x: 72, startPoint y: 213, endPoint x: 593, endPoint y: 301, distance: 527.7
click at [0, 0] on div "To activate drag with keyboard, press Alt + Enter. Once in keyboard drag state,…" at bounding box center [0, 0] width 0 height 0
click at [0, 0] on label "×" at bounding box center [0, 0] width 0 height 0
click at [156, 14] on span at bounding box center [159, 12] width 26 height 11
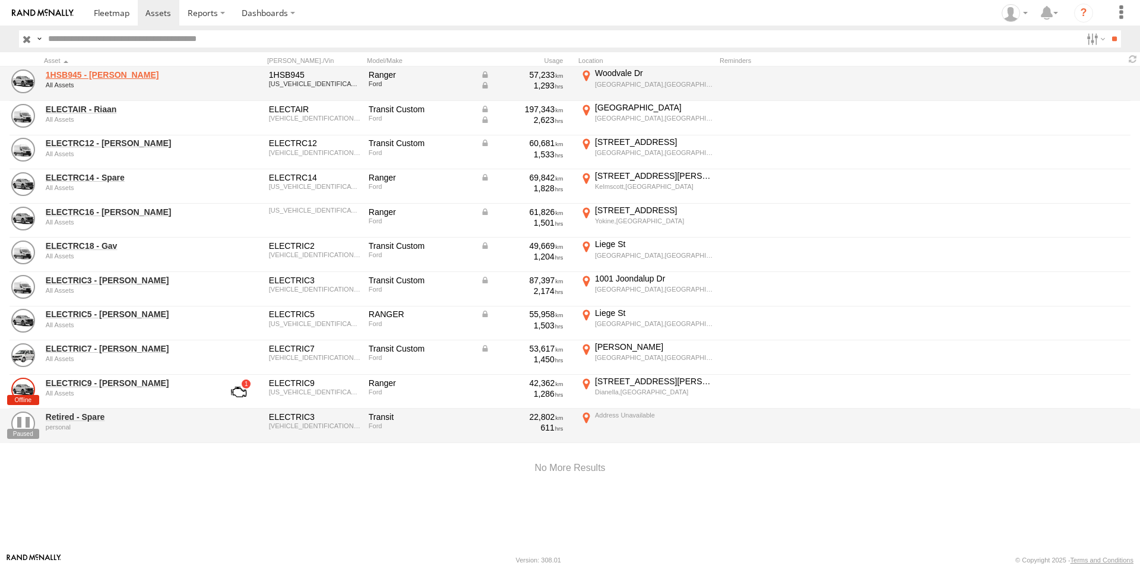
click at [69, 74] on link "1HSB945 - [PERSON_NAME]" at bounding box center [127, 74] width 163 height 11
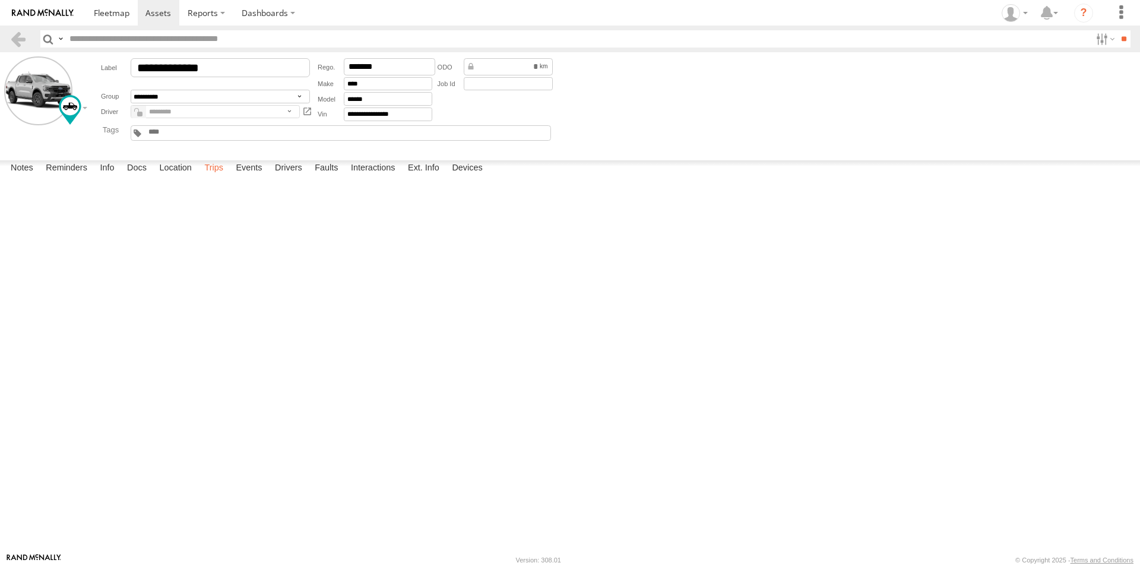
click at [219, 177] on label "Trips" at bounding box center [213, 168] width 31 height 17
click at [256, 177] on label "Events" at bounding box center [249, 168] width 38 height 17
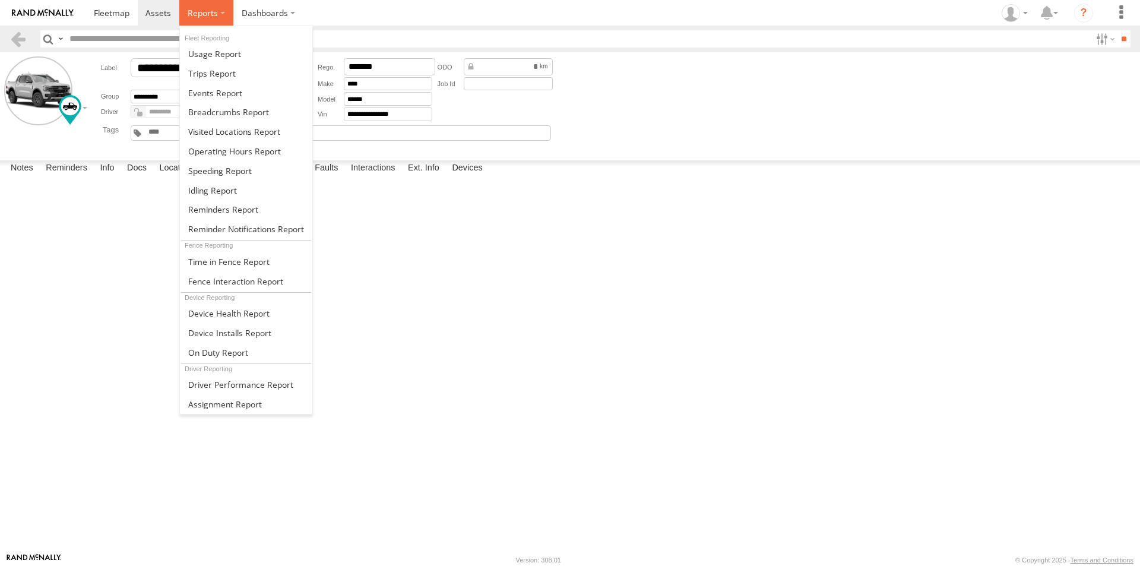
click at [212, 8] on span at bounding box center [203, 12] width 30 height 11
click at [211, 115] on span at bounding box center [228, 111] width 81 height 11
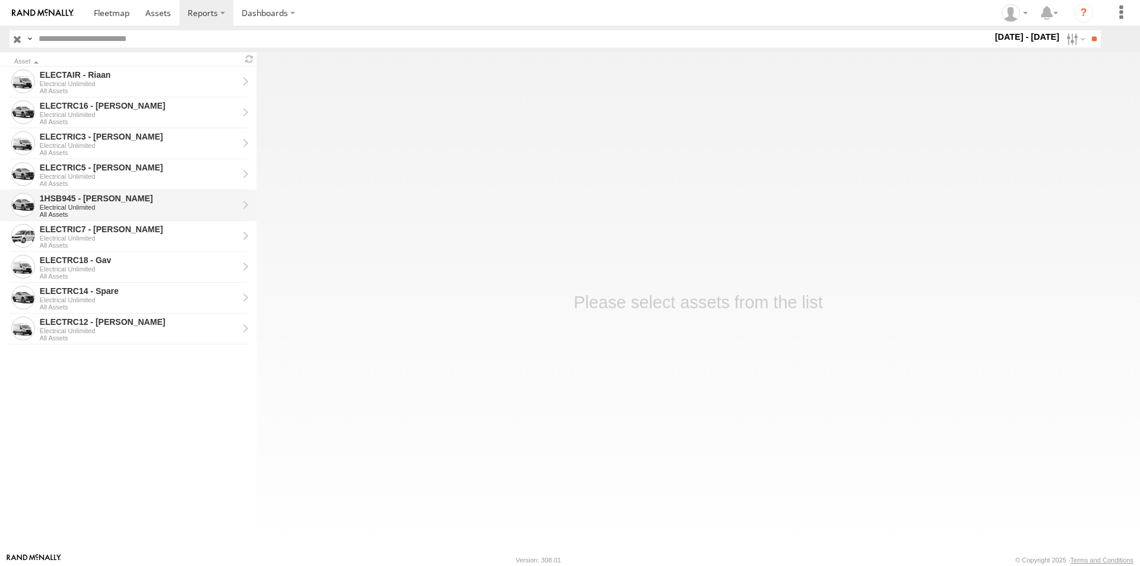
click at [65, 206] on div "Electrical Unlimited" at bounding box center [139, 207] width 198 height 7
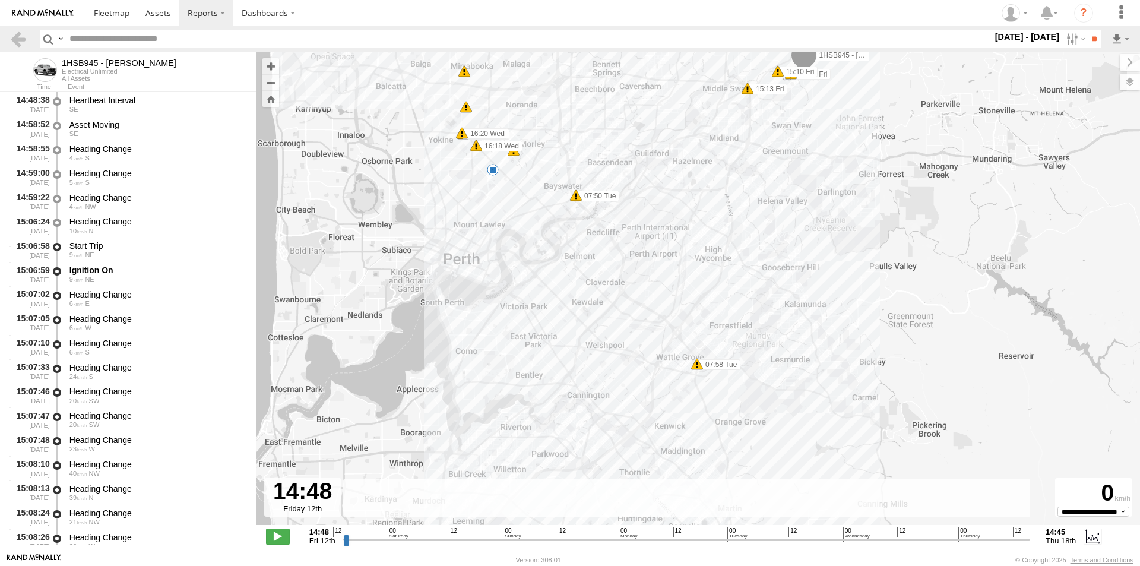
scroll to position [780, 0]
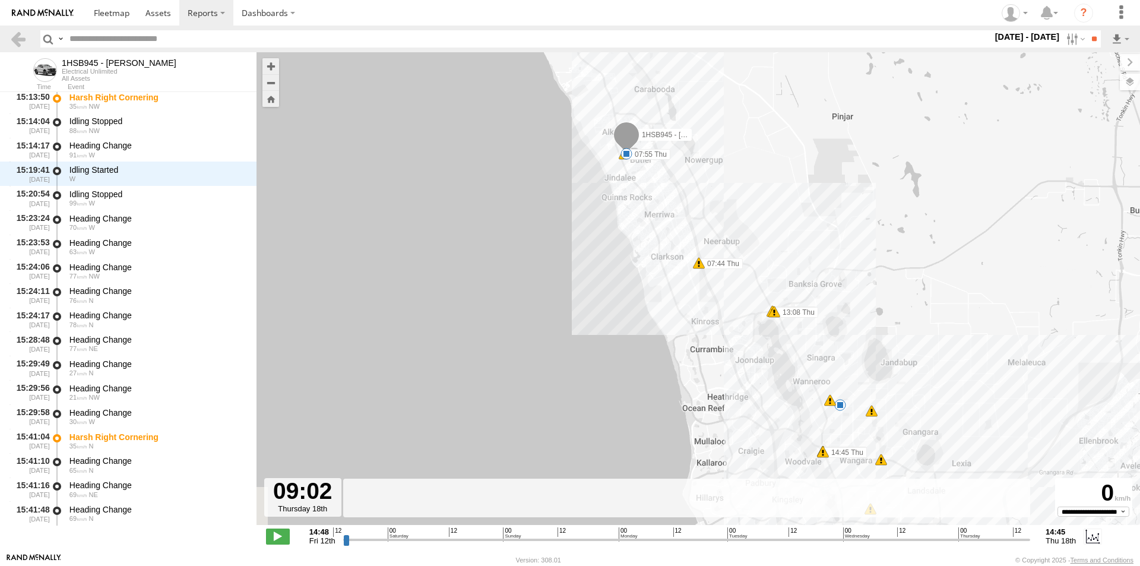
drag, startPoint x: 347, startPoint y: 539, endPoint x: 1000, endPoint y: 535, distance: 652.8
click at [1000, 535] on input "range" at bounding box center [687, 539] width 688 height 11
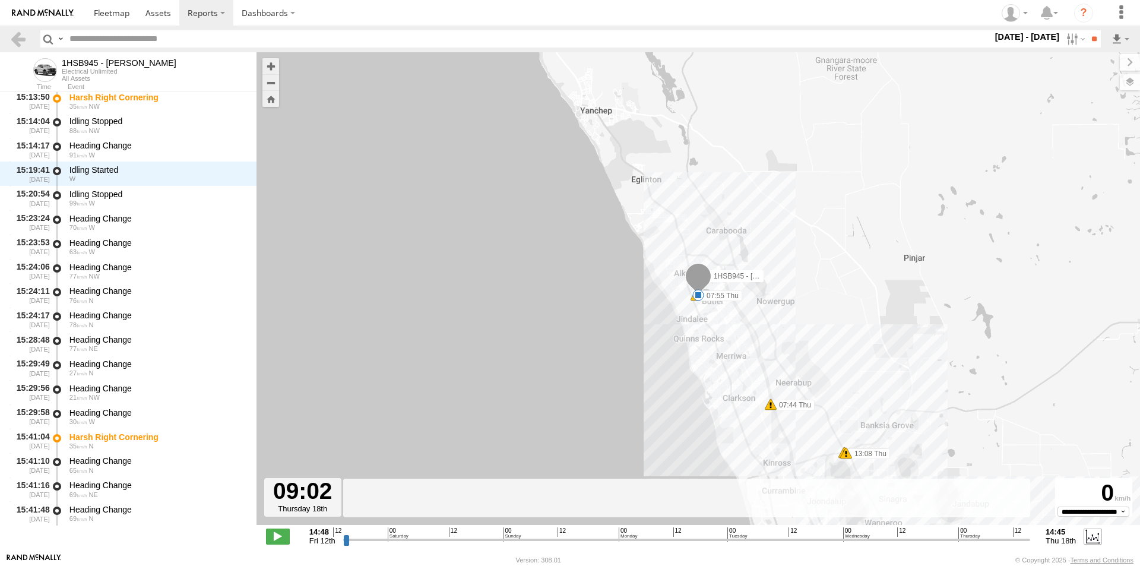
click at [1091, 535] on label at bounding box center [1093, 536] width 18 height 15
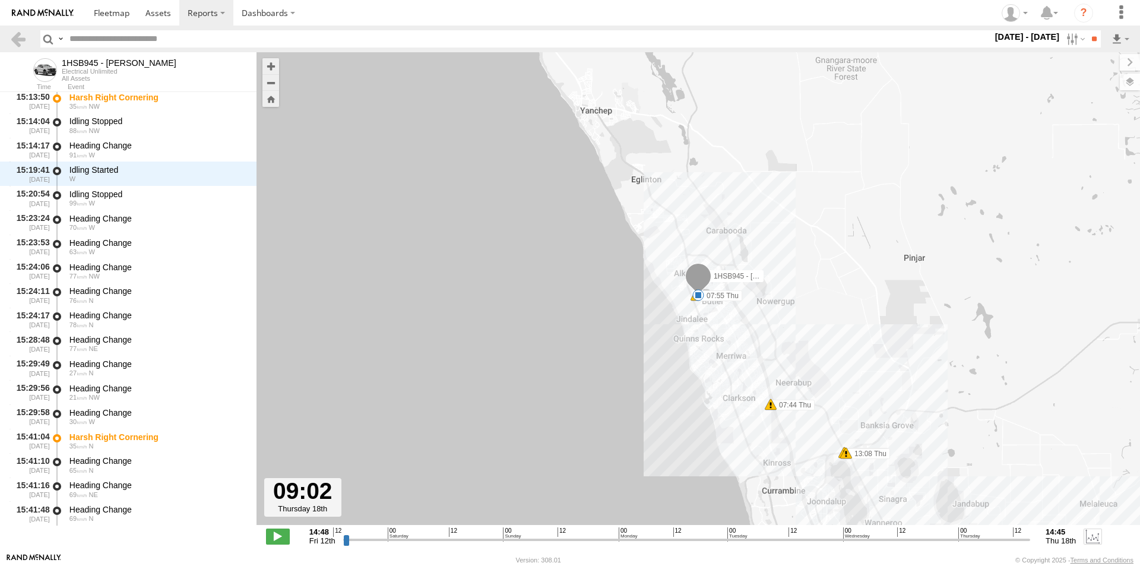
click at [1091, 535] on label at bounding box center [1093, 536] width 18 height 15
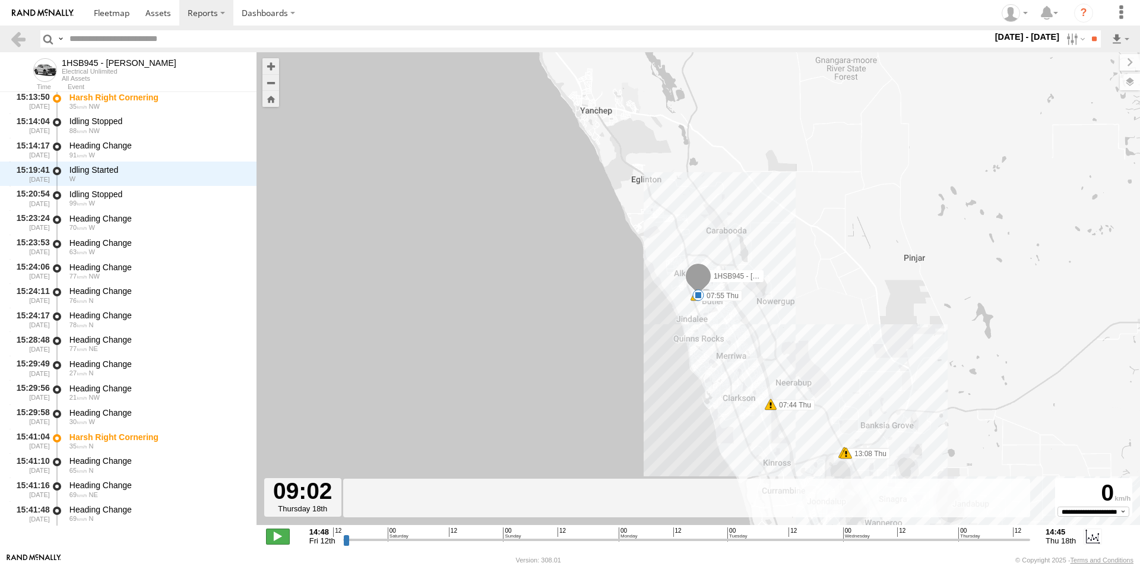
click at [272, 532] on span at bounding box center [278, 536] width 24 height 15
click at [700, 295] on span at bounding box center [699, 295] width 12 height 12
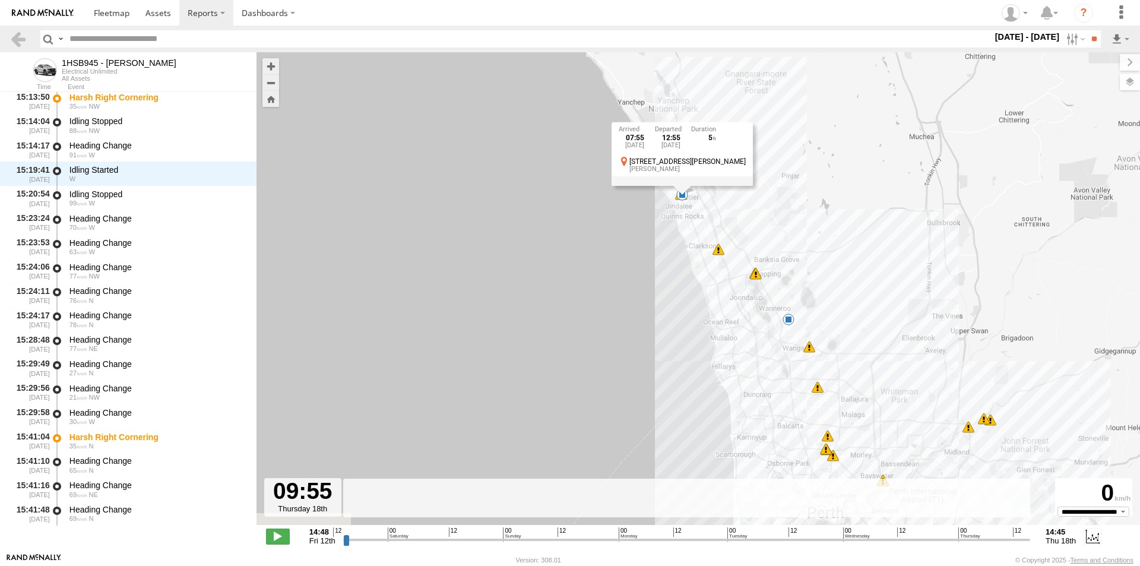
drag, startPoint x: 931, startPoint y: 400, endPoint x: 835, endPoint y: 270, distance: 161.8
click at [835, 270] on div "1HSB945 - Ben 15:09 Fri 15:10 Fri 15:13 Fri 07:58 Tue 07:39 Thu 07:44 Thu 07:55…" at bounding box center [699, 294] width 884 height 485
click at [787, 319] on div "5" at bounding box center [789, 320] width 12 height 12
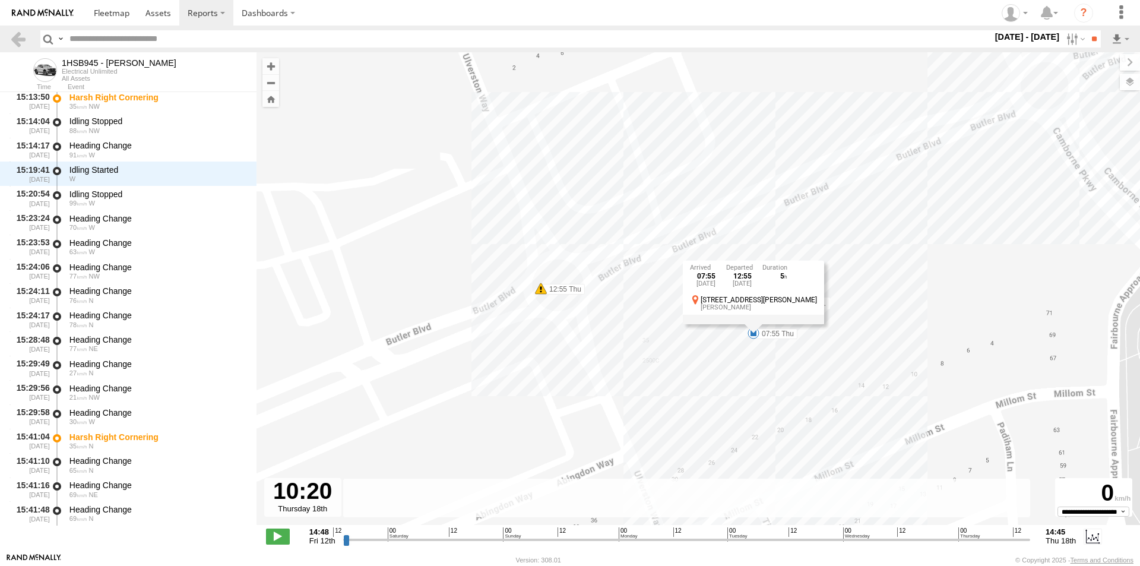
type input "**********"
